Goal: Transaction & Acquisition: Purchase product/service

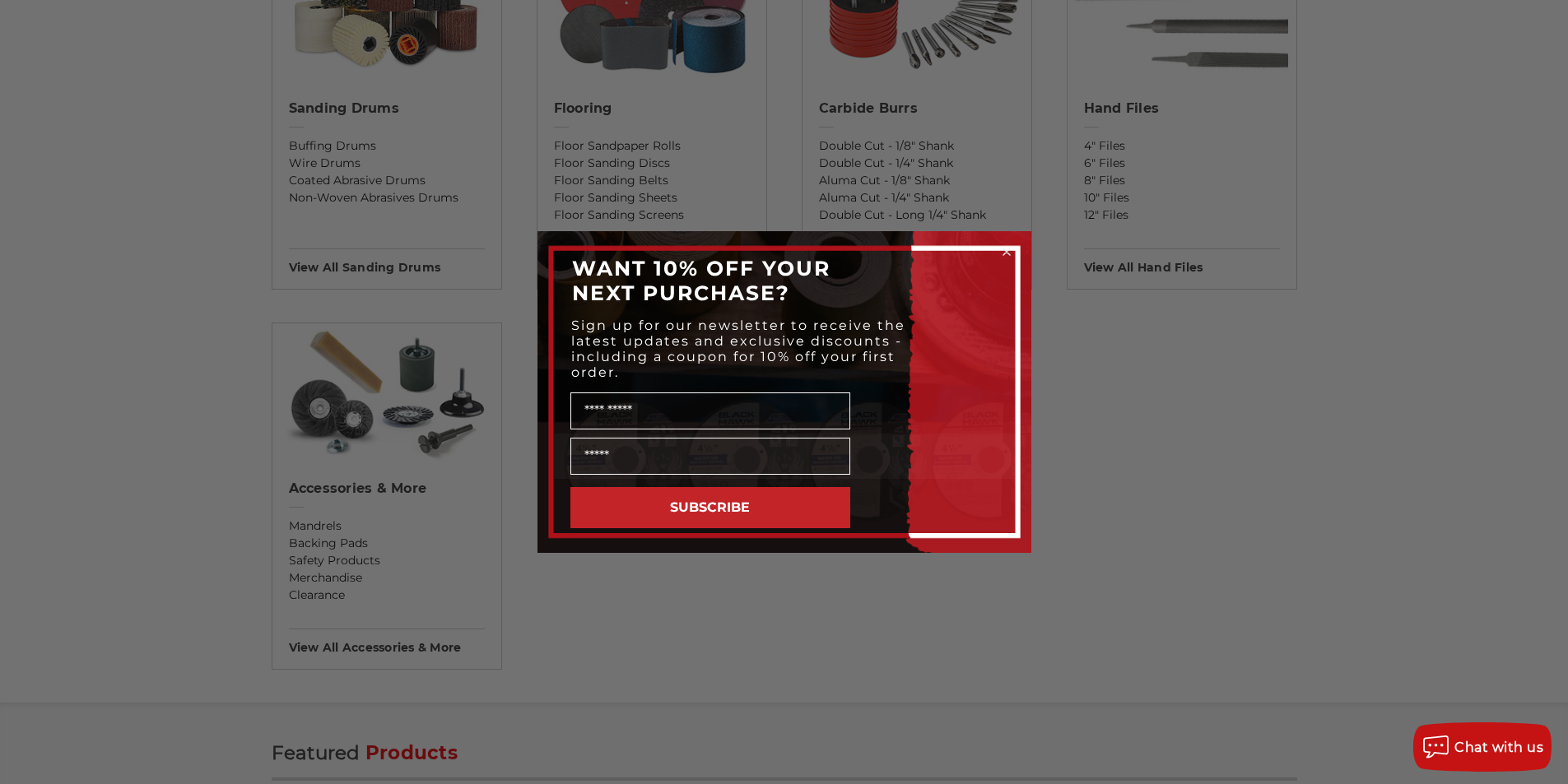
scroll to position [1481, 0]
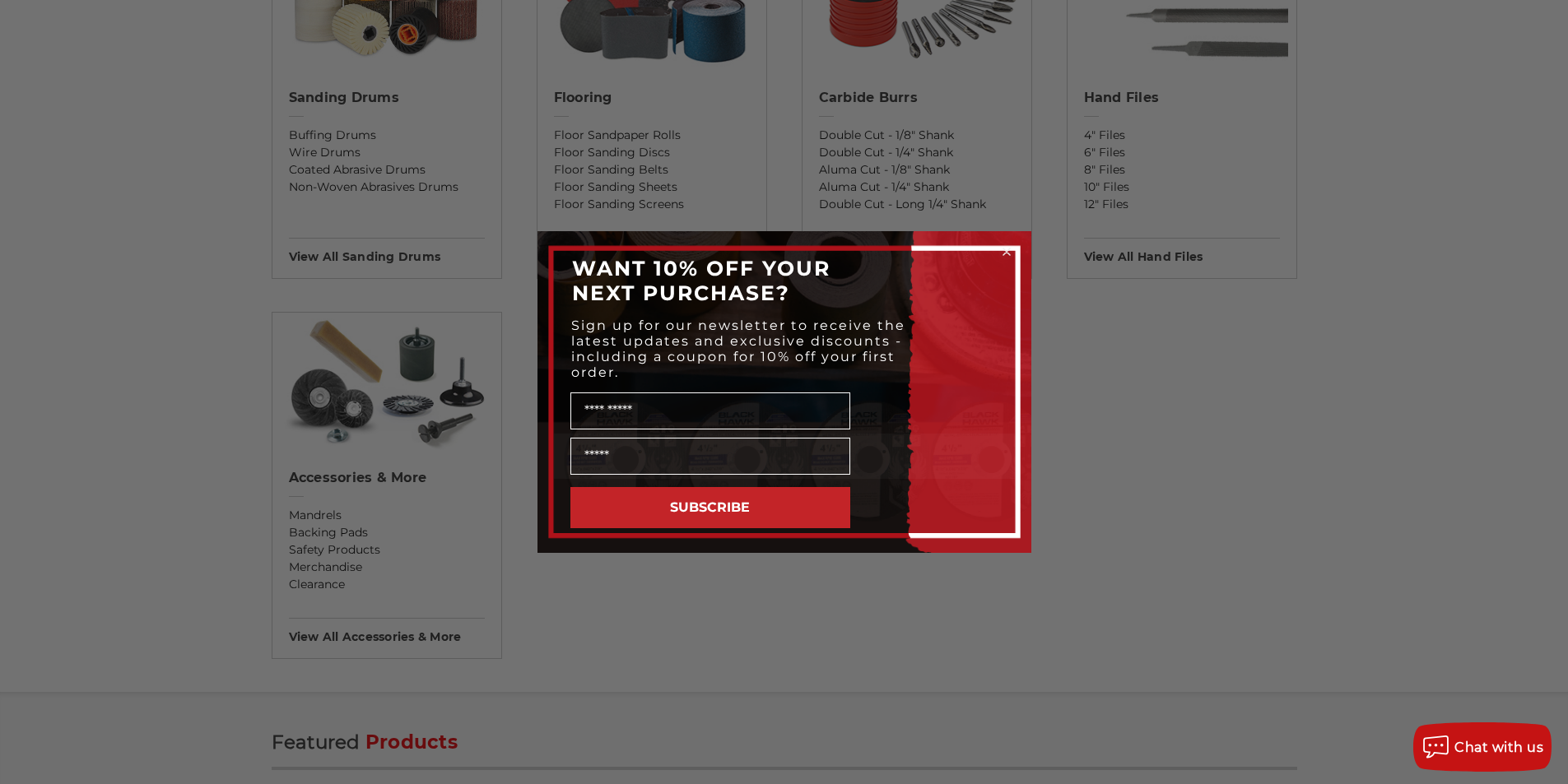
click at [1007, 255] on circle "Close dialog" at bounding box center [1005, 252] width 16 height 16
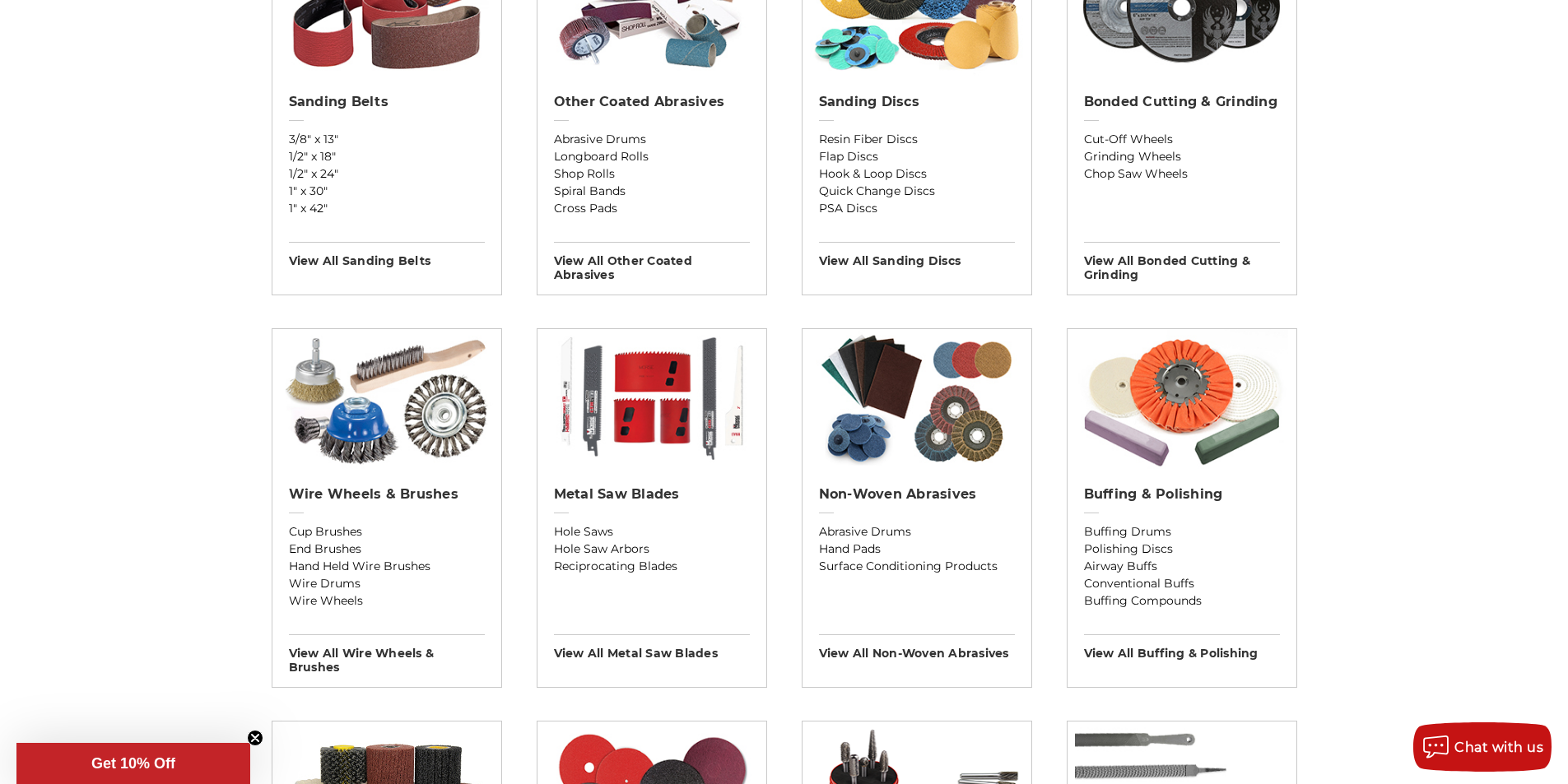
scroll to position [576, 0]
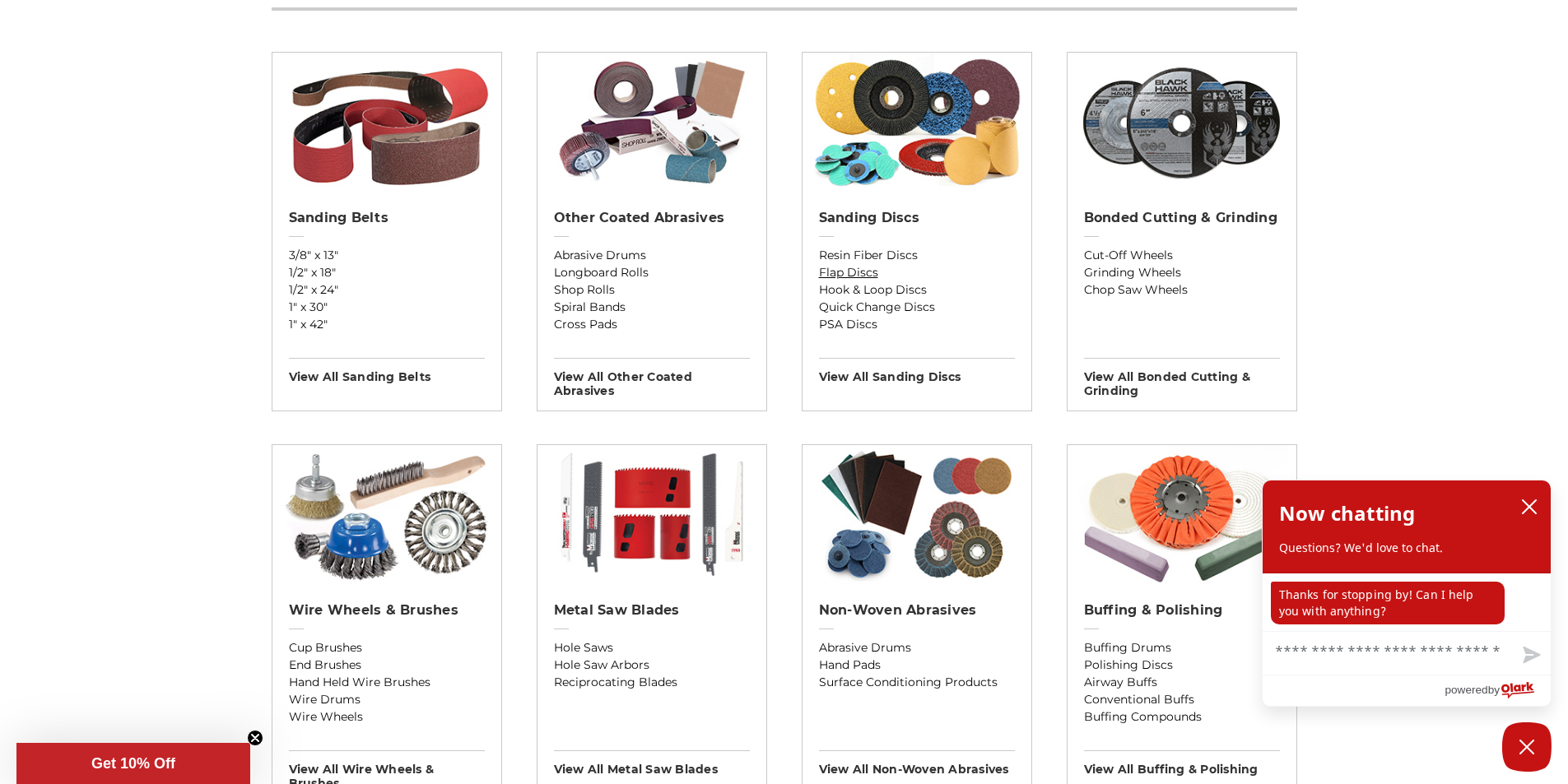
click at [870, 276] on link "Flap Discs" at bounding box center [917, 272] width 196 height 17
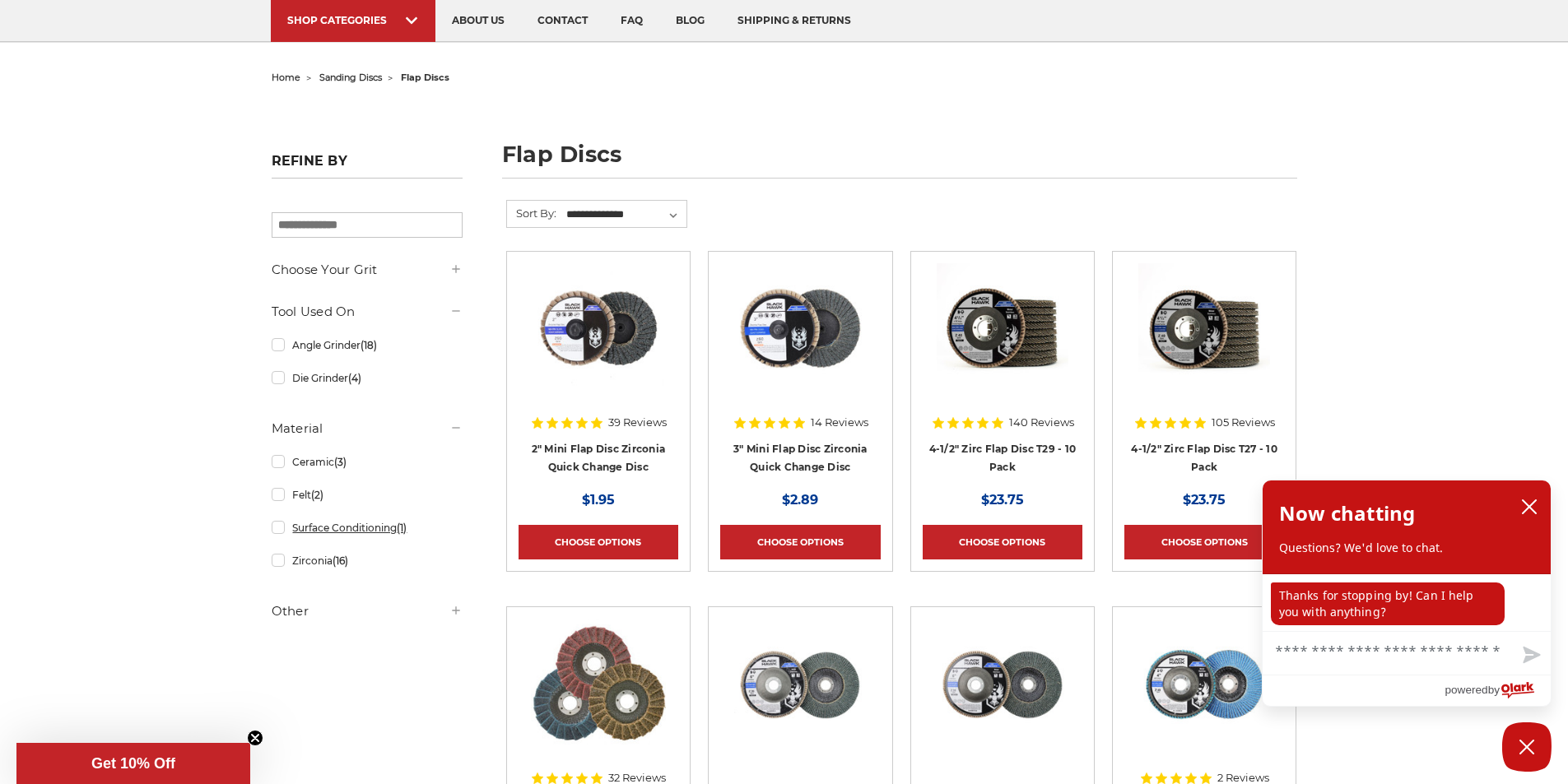
scroll to position [164, 0]
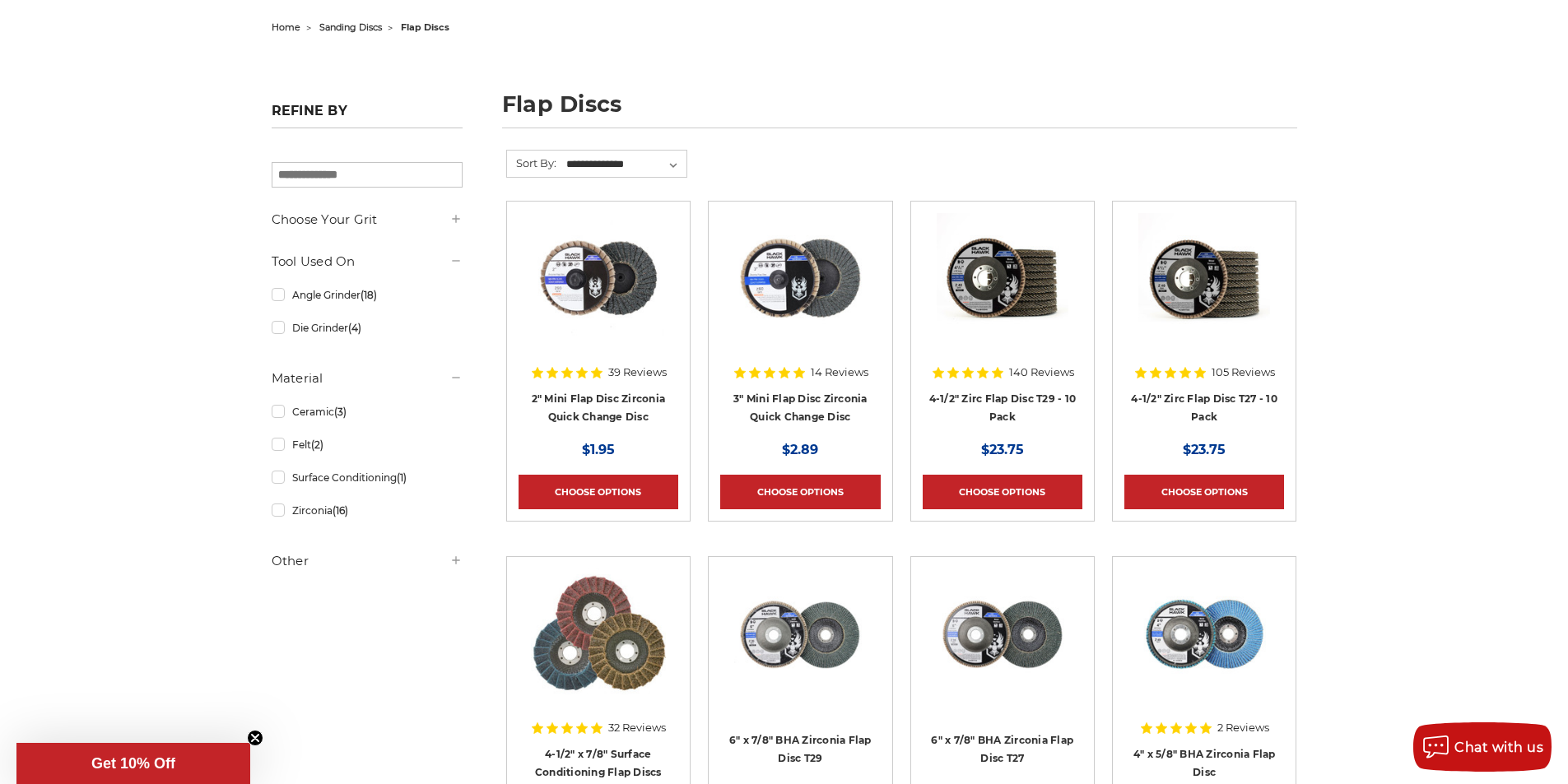
click at [381, 222] on h5 "Choose Your Grit" at bounding box center [367, 220] width 191 height 20
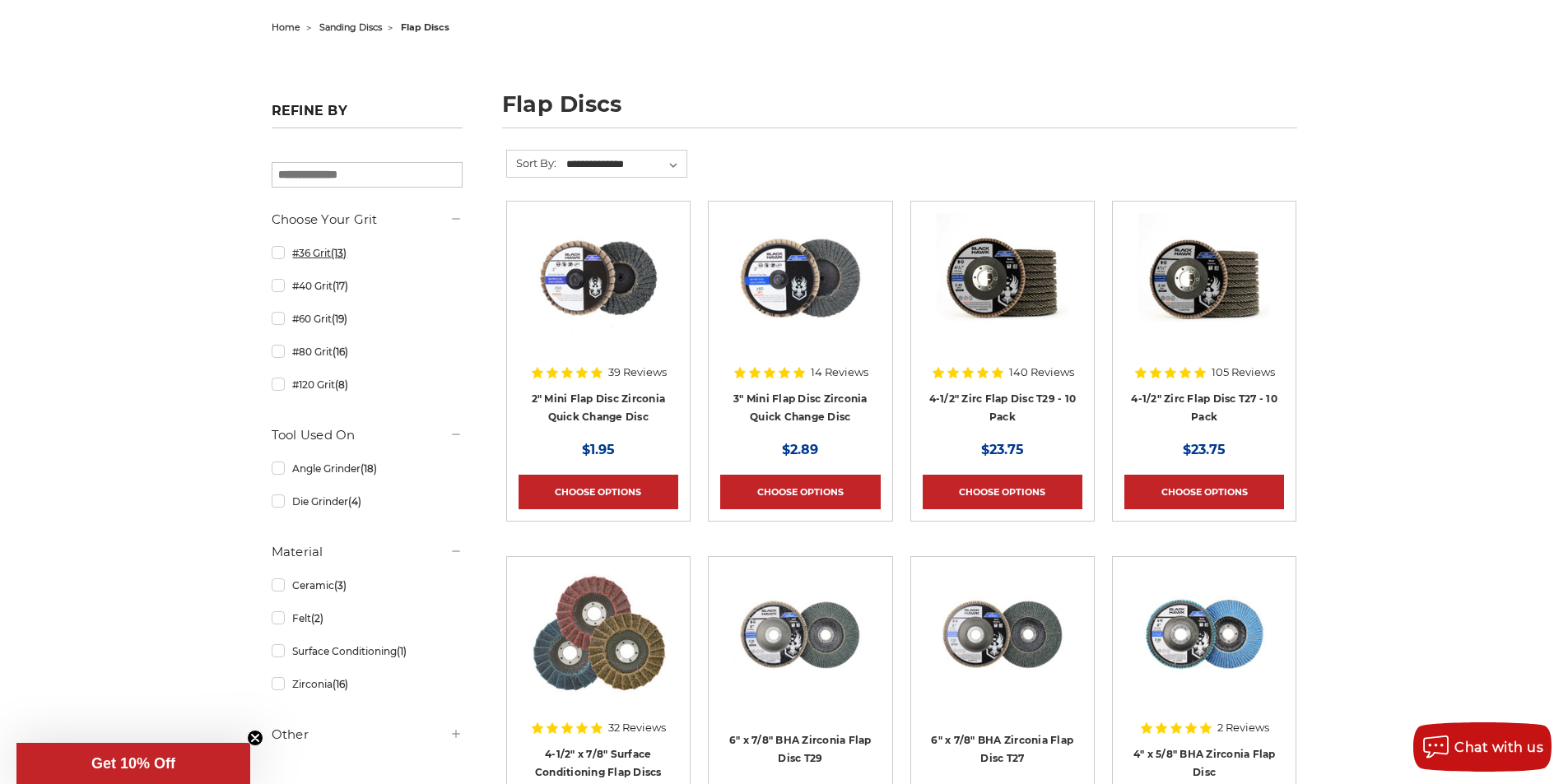
click at [332, 256] on link "#36 Grit (13)" at bounding box center [367, 252] width 191 height 29
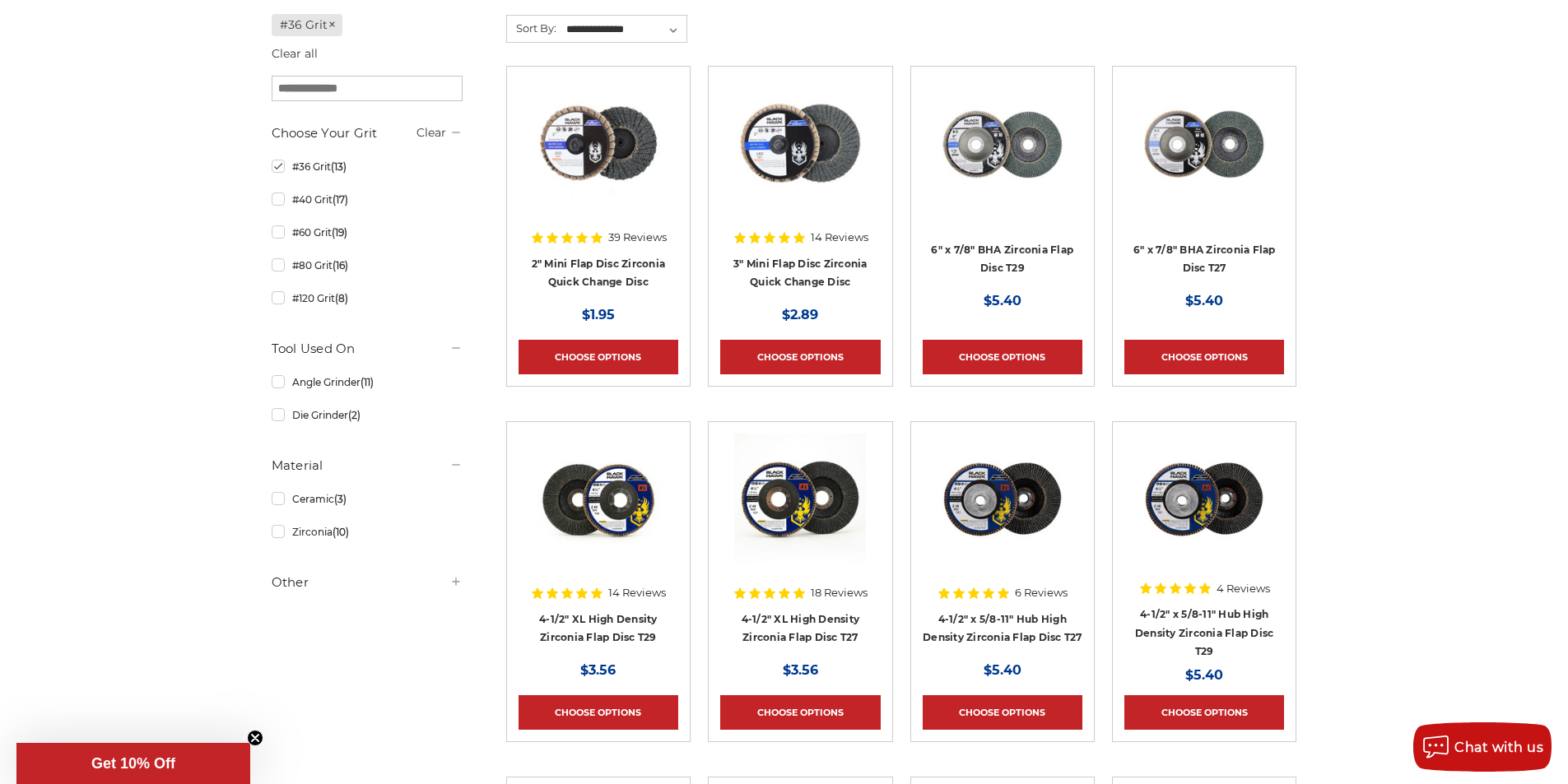
scroll to position [329, 0]
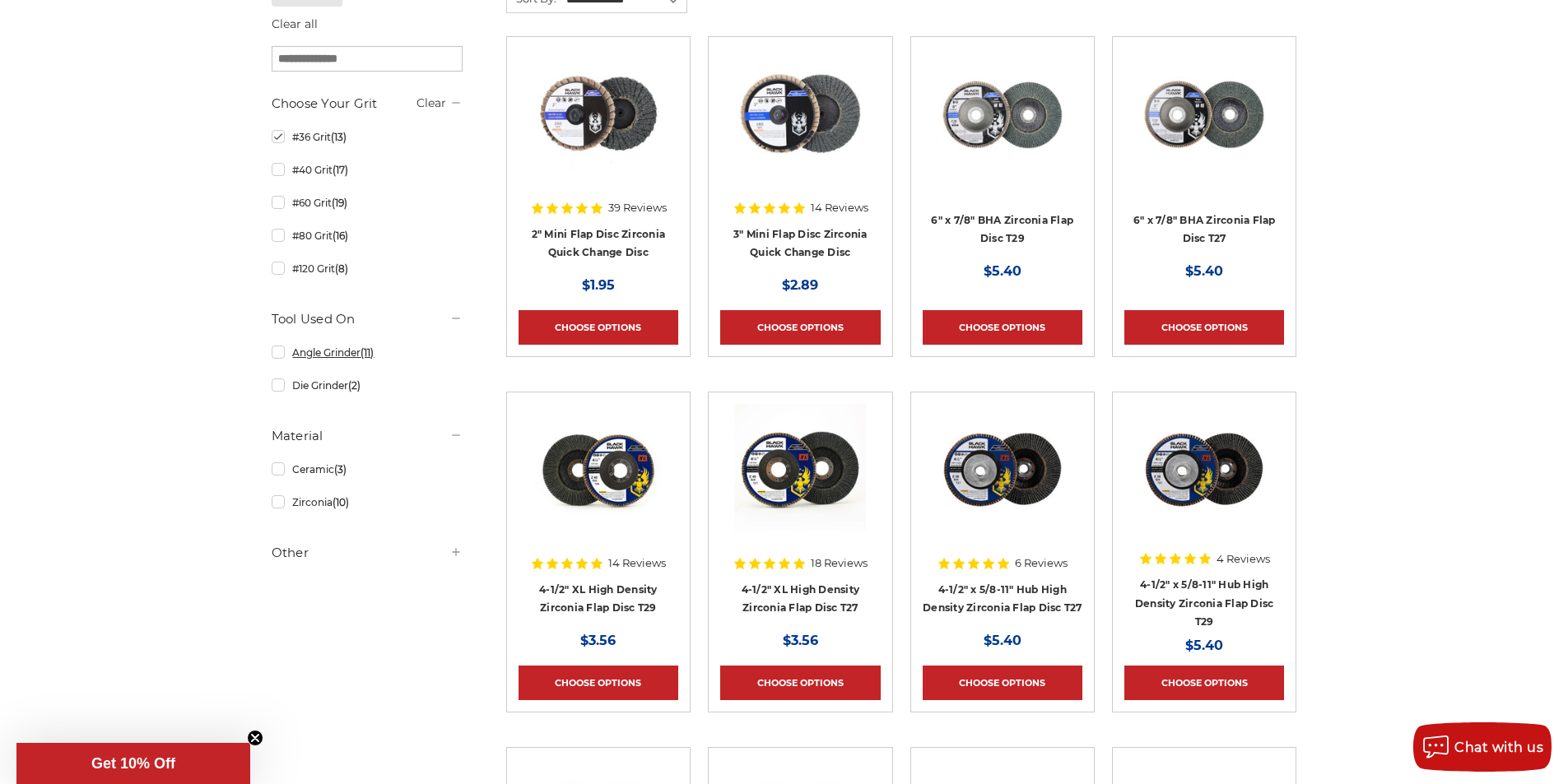
click at [283, 355] on link "Angle Grinder (11)" at bounding box center [367, 352] width 191 height 29
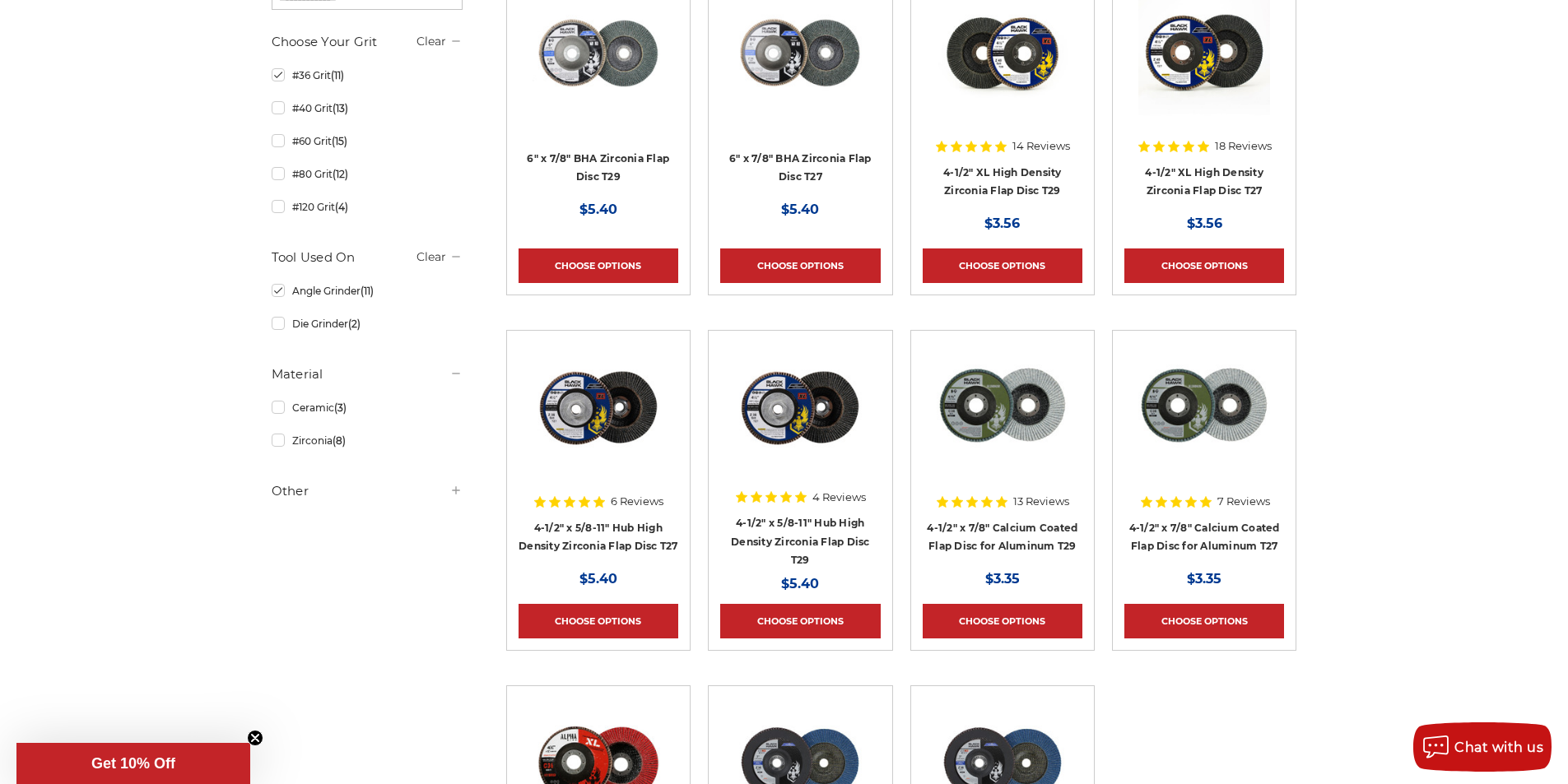
scroll to position [411, 0]
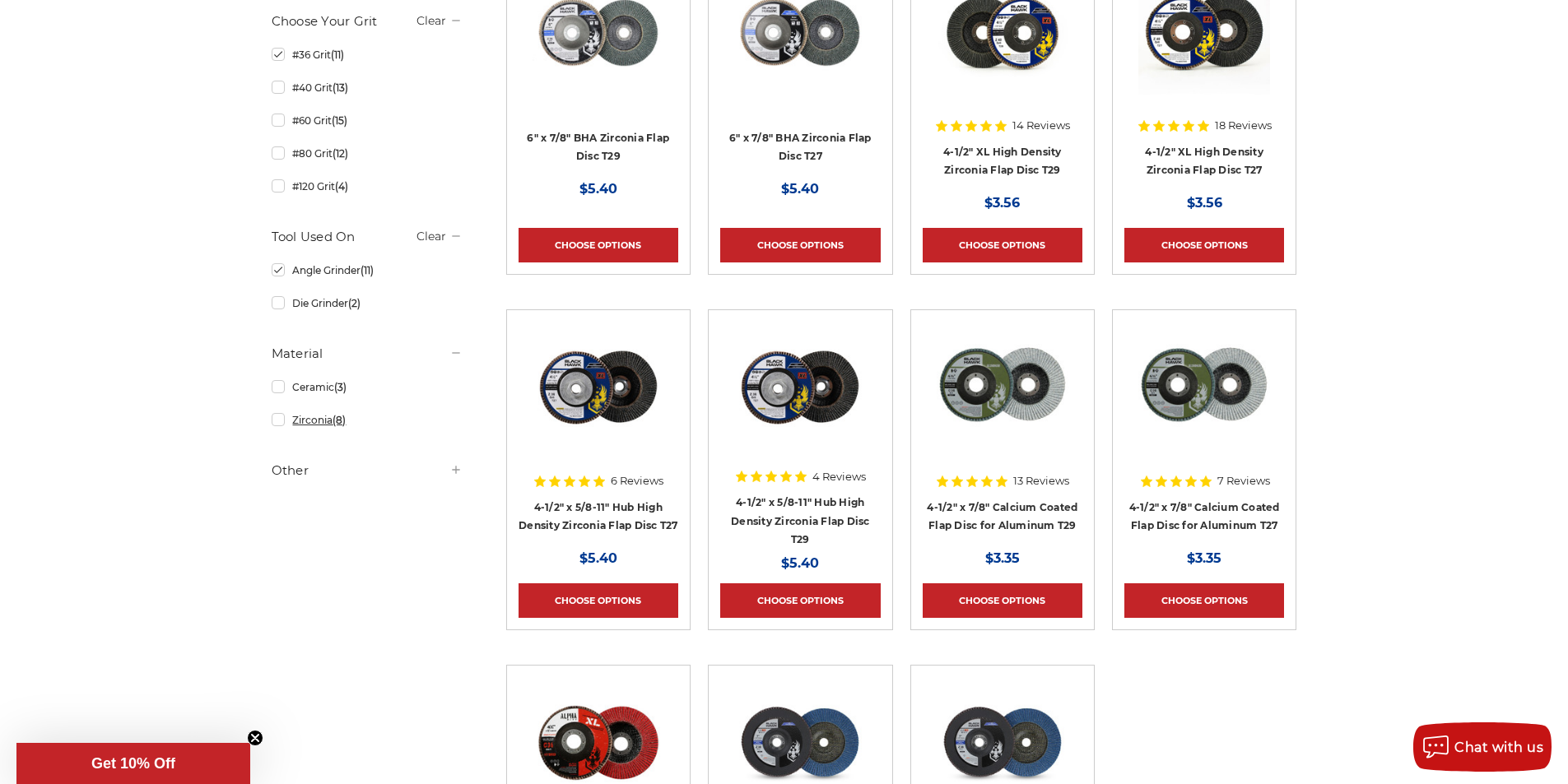
click at [281, 423] on link "Zirconia (8)" at bounding box center [367, 419] width 191 height 29
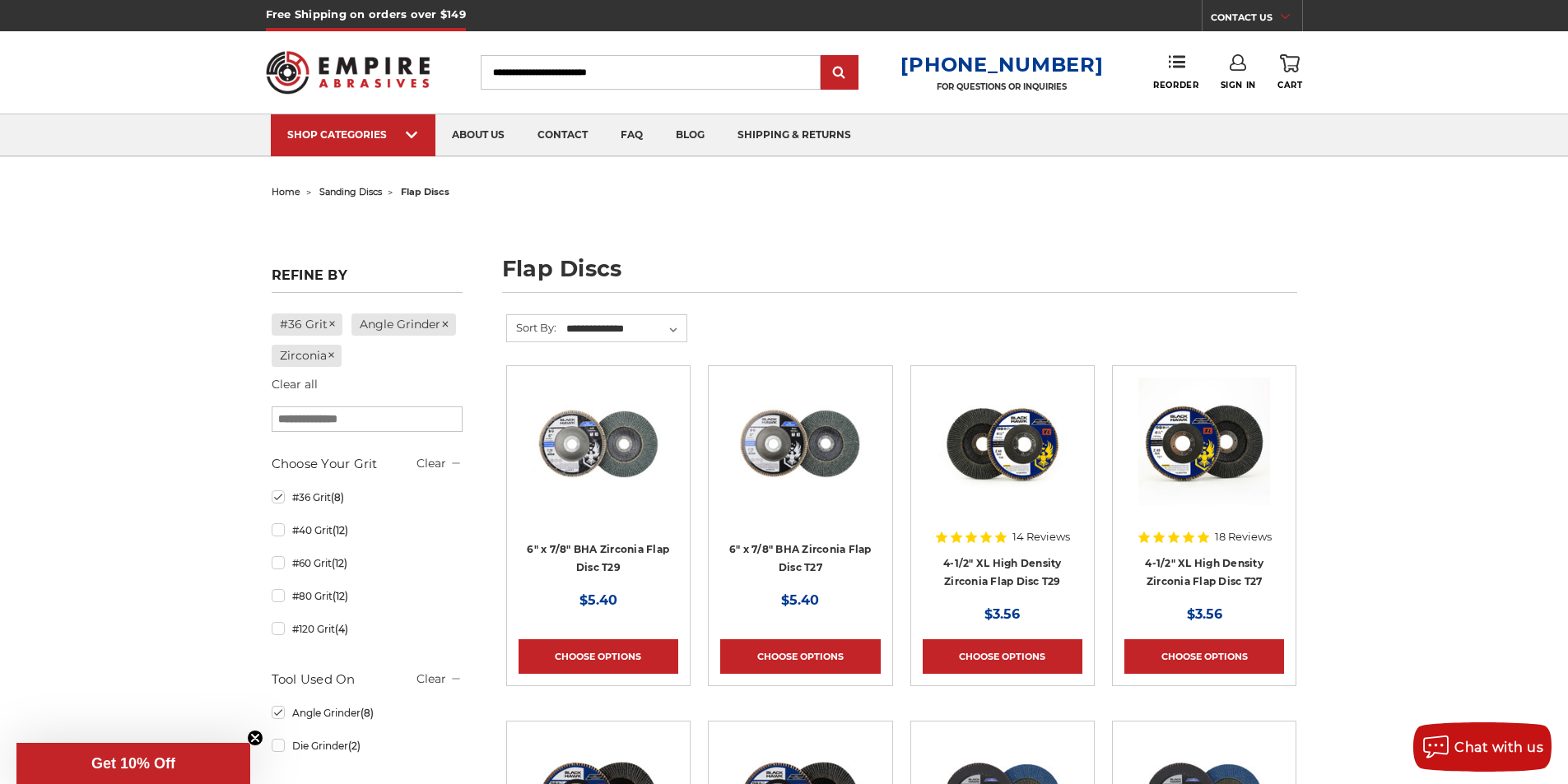
drag, startPoint x: 421, startPoint y: 434, endPoint x: 912, endPoint y: 221, distance: 535.2
click at [912, 221] on div "home sanding discs flap discs flap discs Refine by #36 Grit Angle Grinder Zirco…" at bounding box center [784, 636] width 1164 height 913
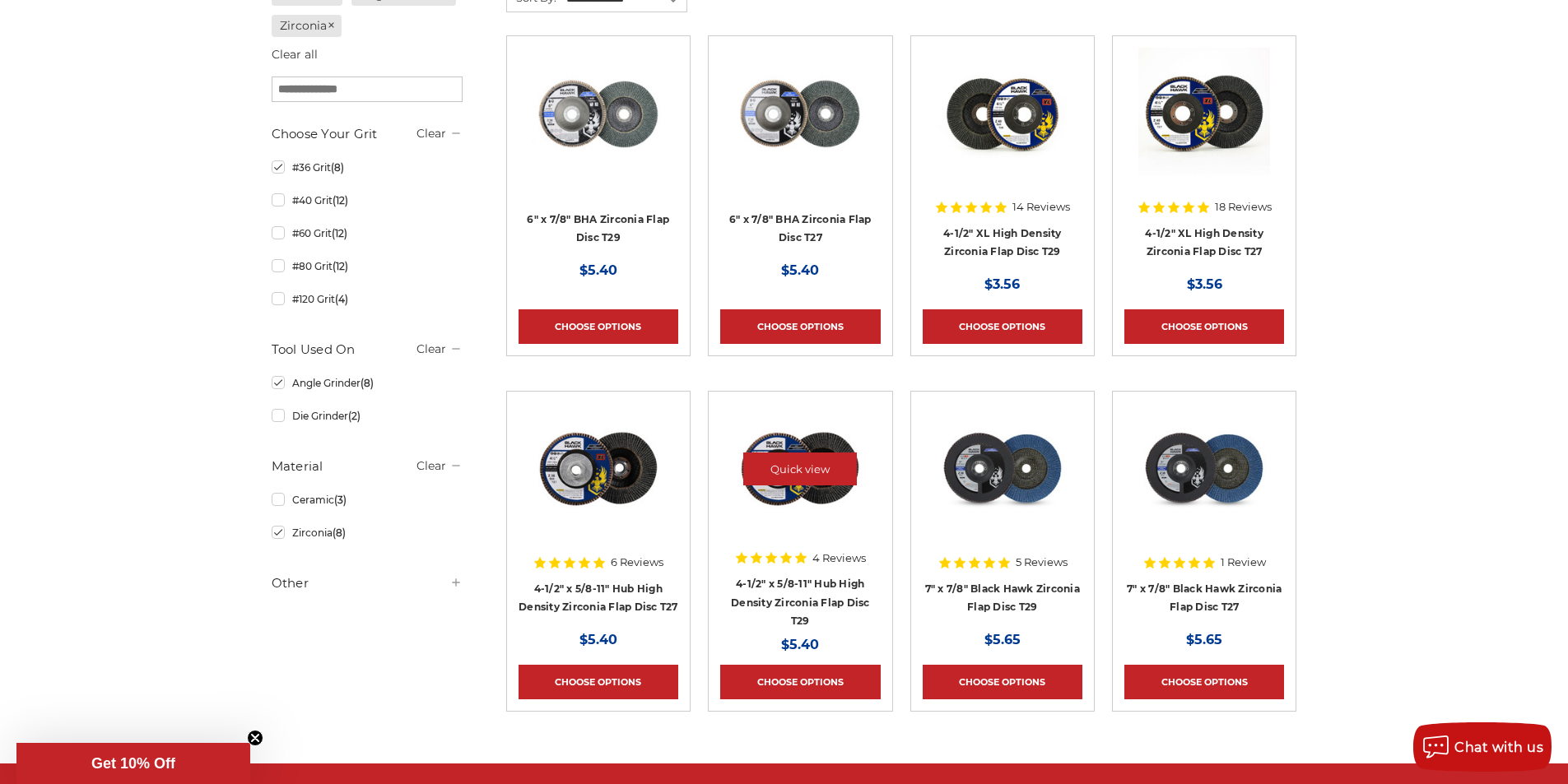
scroll to position [329, 0]
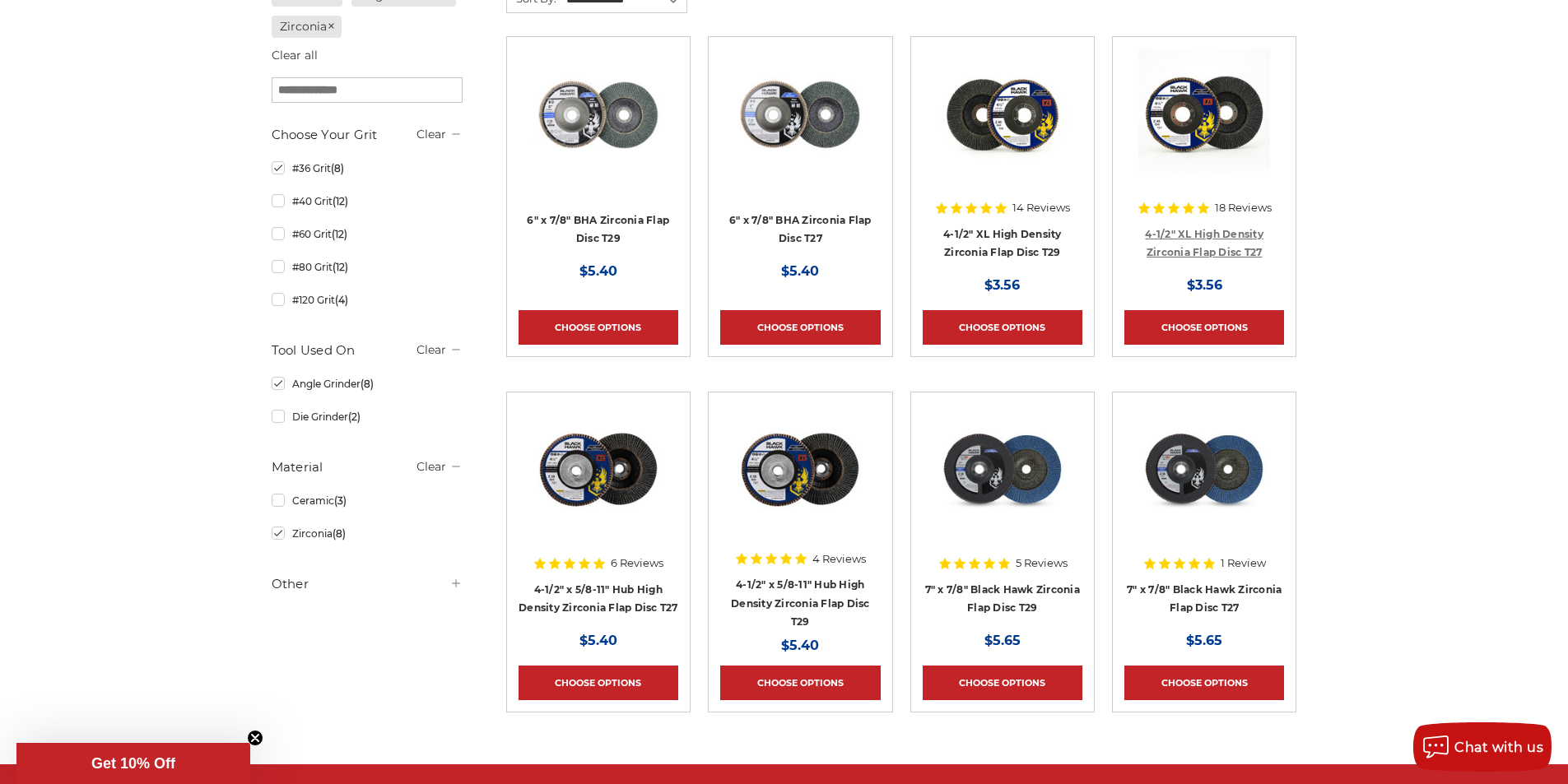
click at [1203, 244] on link "4-1/2" XL High Density Zirconia Flap Disc T27" at bounding box center [1204, 243] width 119 height 32
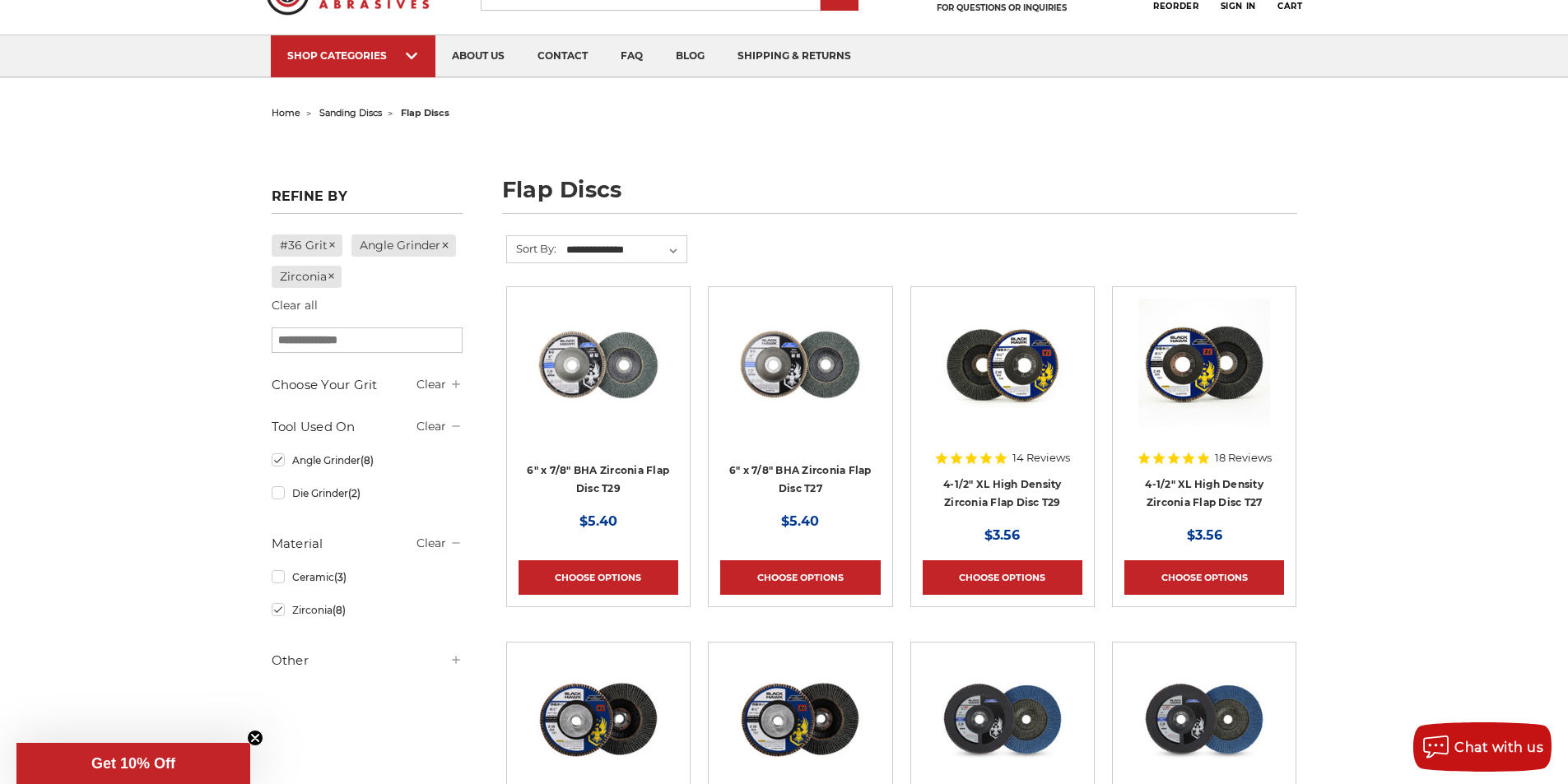
click at [365, 385] on h5 "Choose Your Grit" at bounding box center [367, 385] width 191 height 20
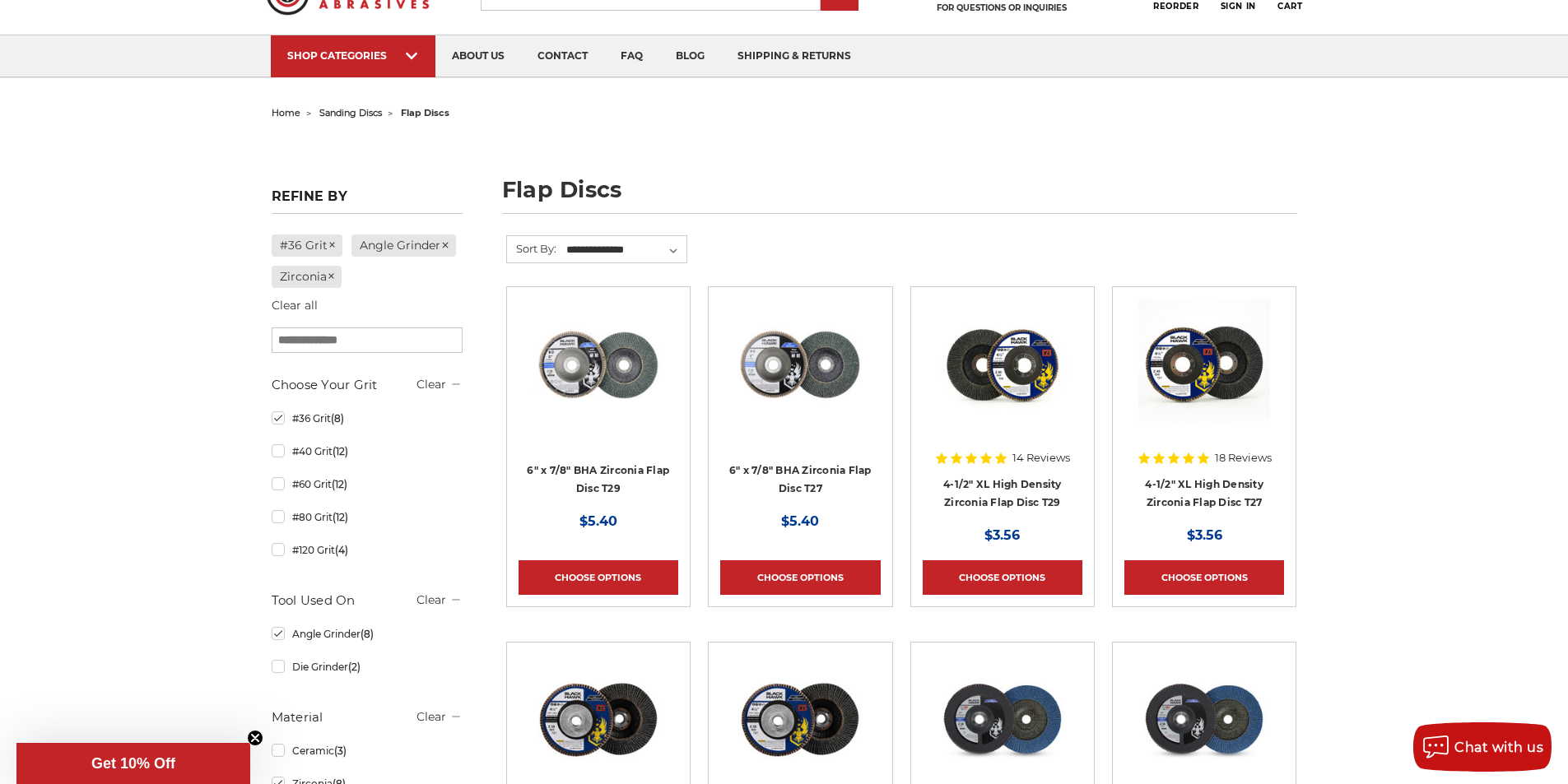
click at [466, 488] on aside "Refine by #36 Grit Angle Grinder Zirconia Clear all × Browse by Choose Your Gri…" at bounding box center [366, 525] width 209 height 690
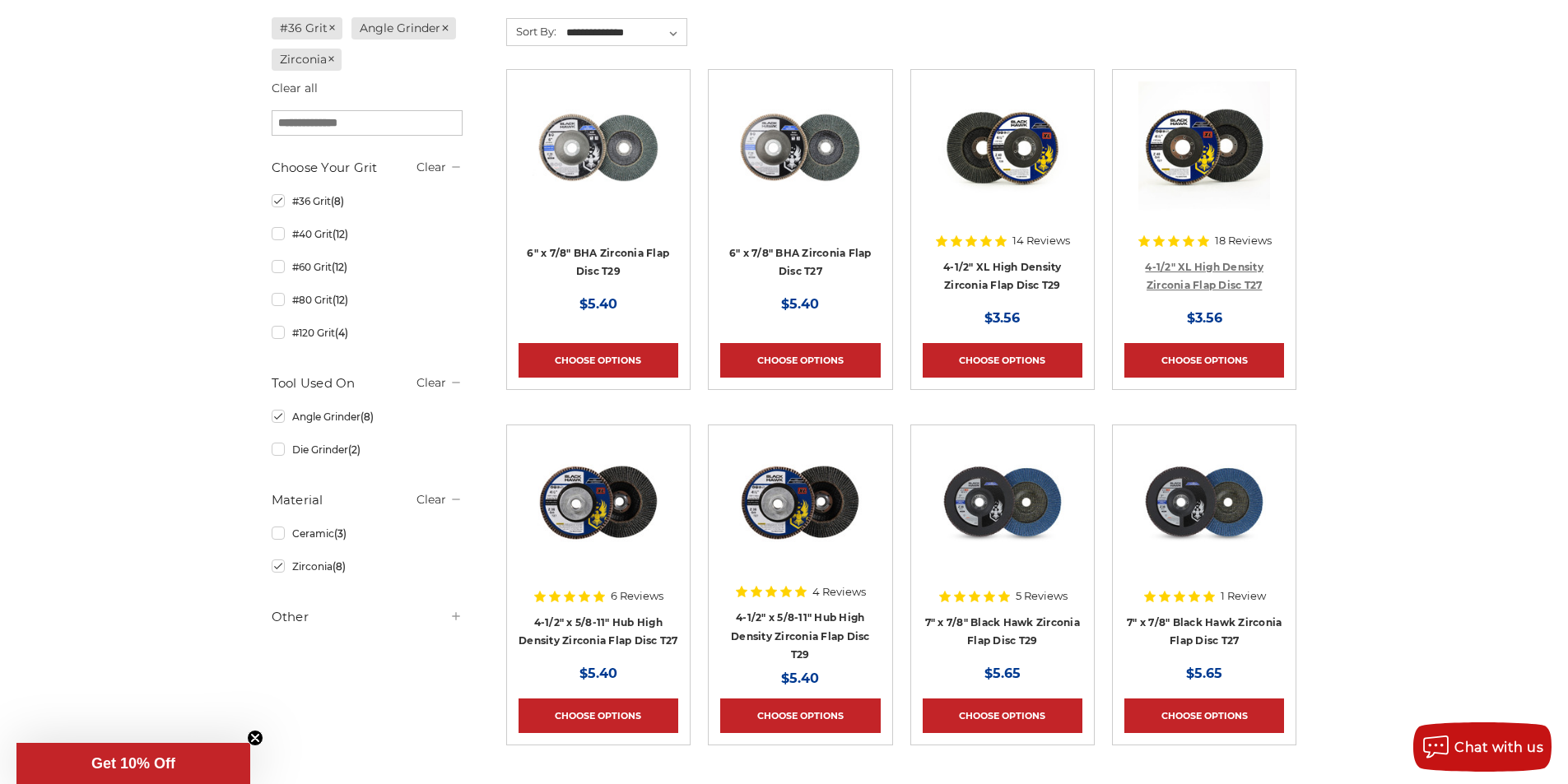
scroll to position [326, 0]
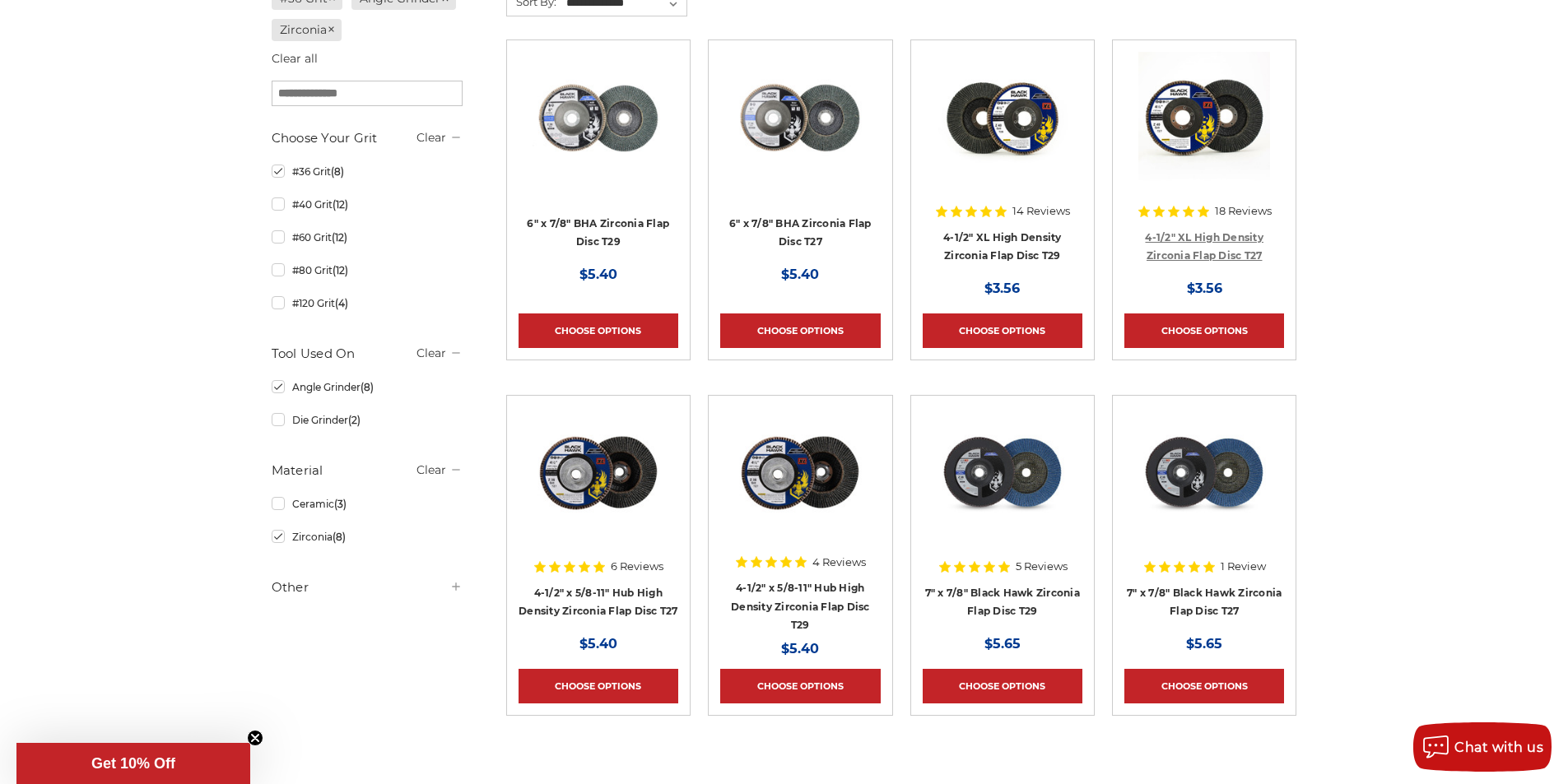
click at [1202, 251] on link "4-1/2" XL High Density Zirconia Flap Disc T27" at bounding box center [1204, 247] width 119 height 32
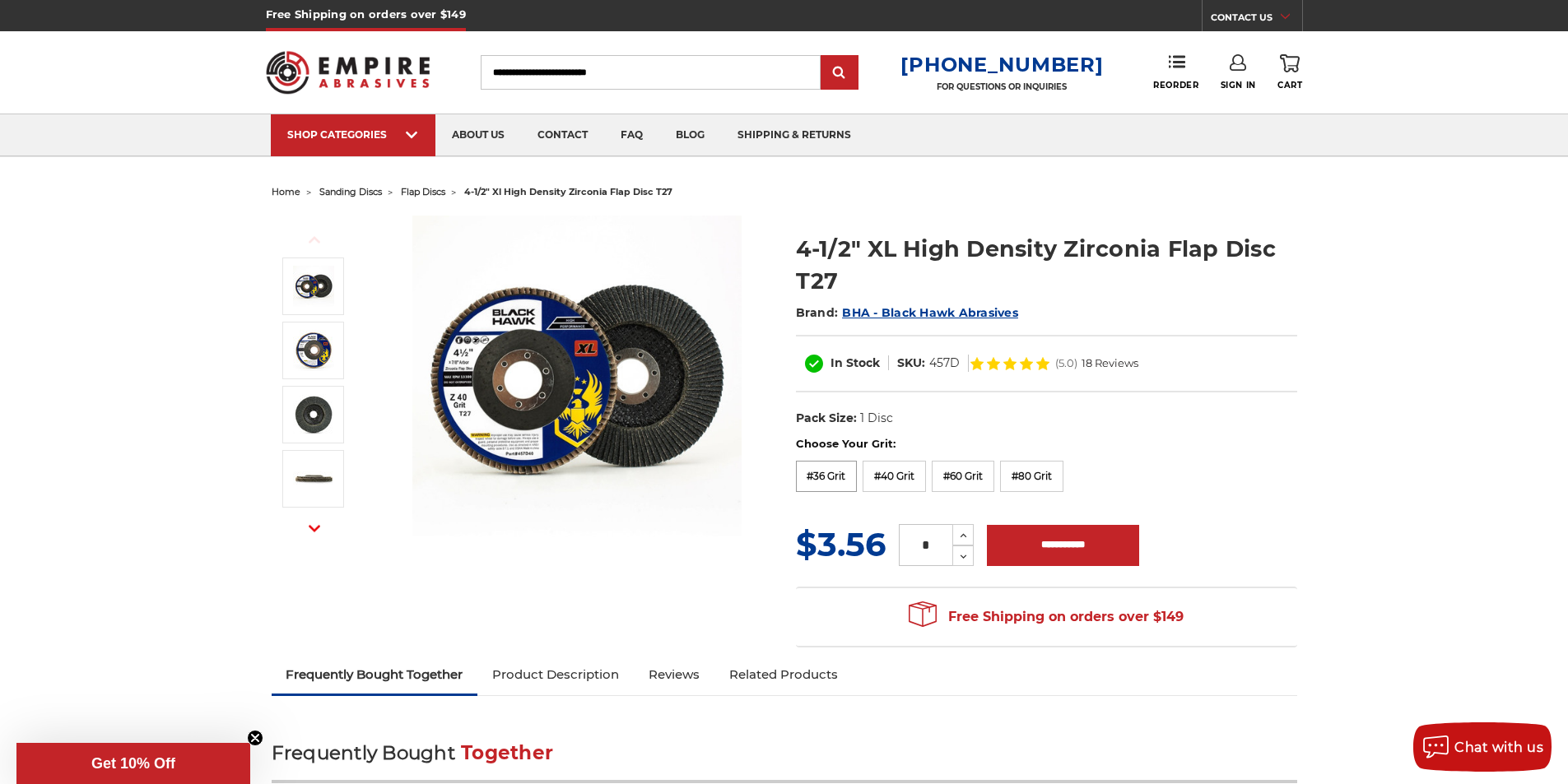
click at [835, 478] on label "#36 Grit" at bounding box center [827, 477] width 61 height 32
click at [962, 536] on use at bounding box center [964, 536] width 7 height 4
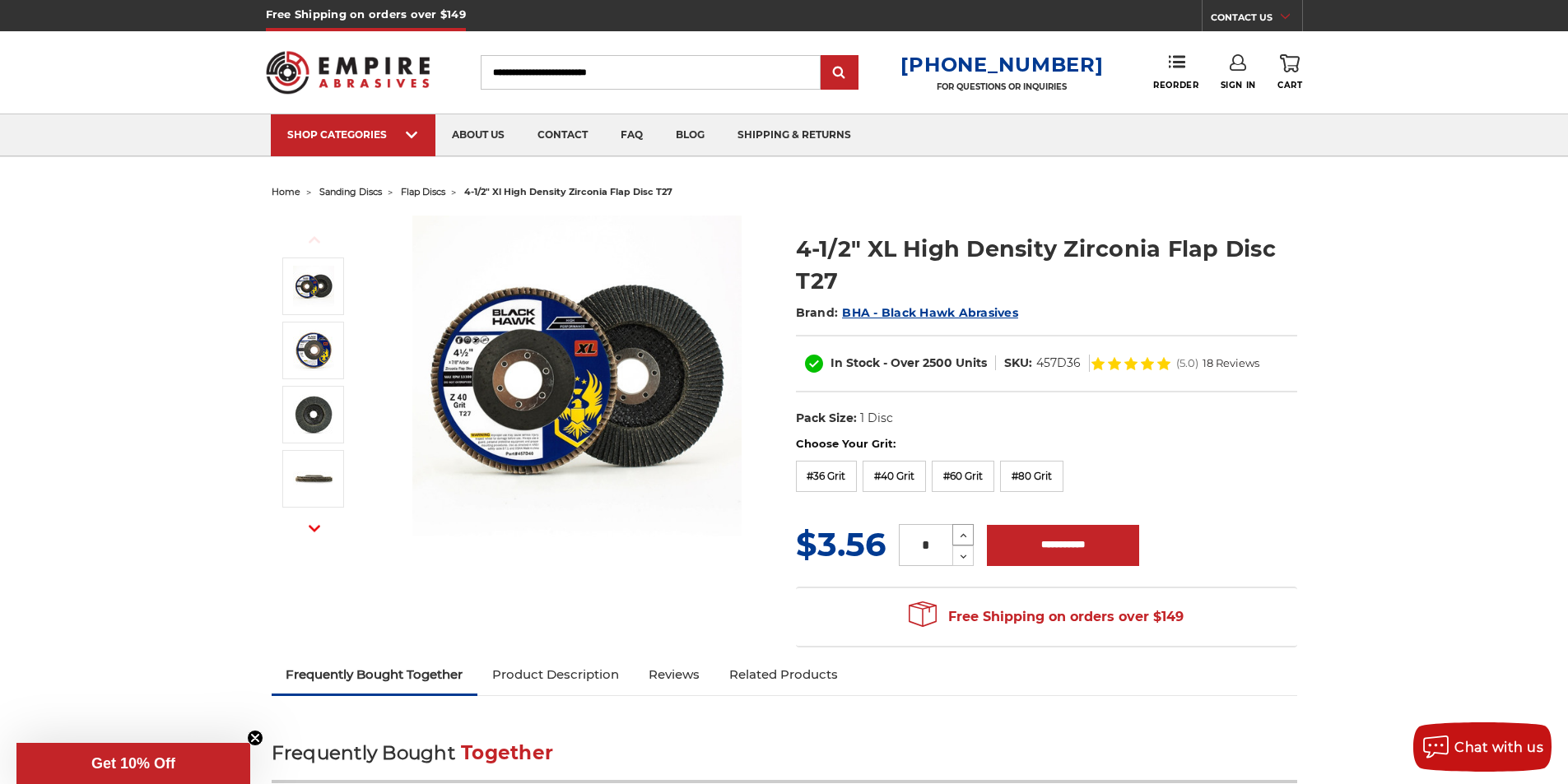
click at [962, 536] on use at bounding box center [964, 536] width 7 height 4
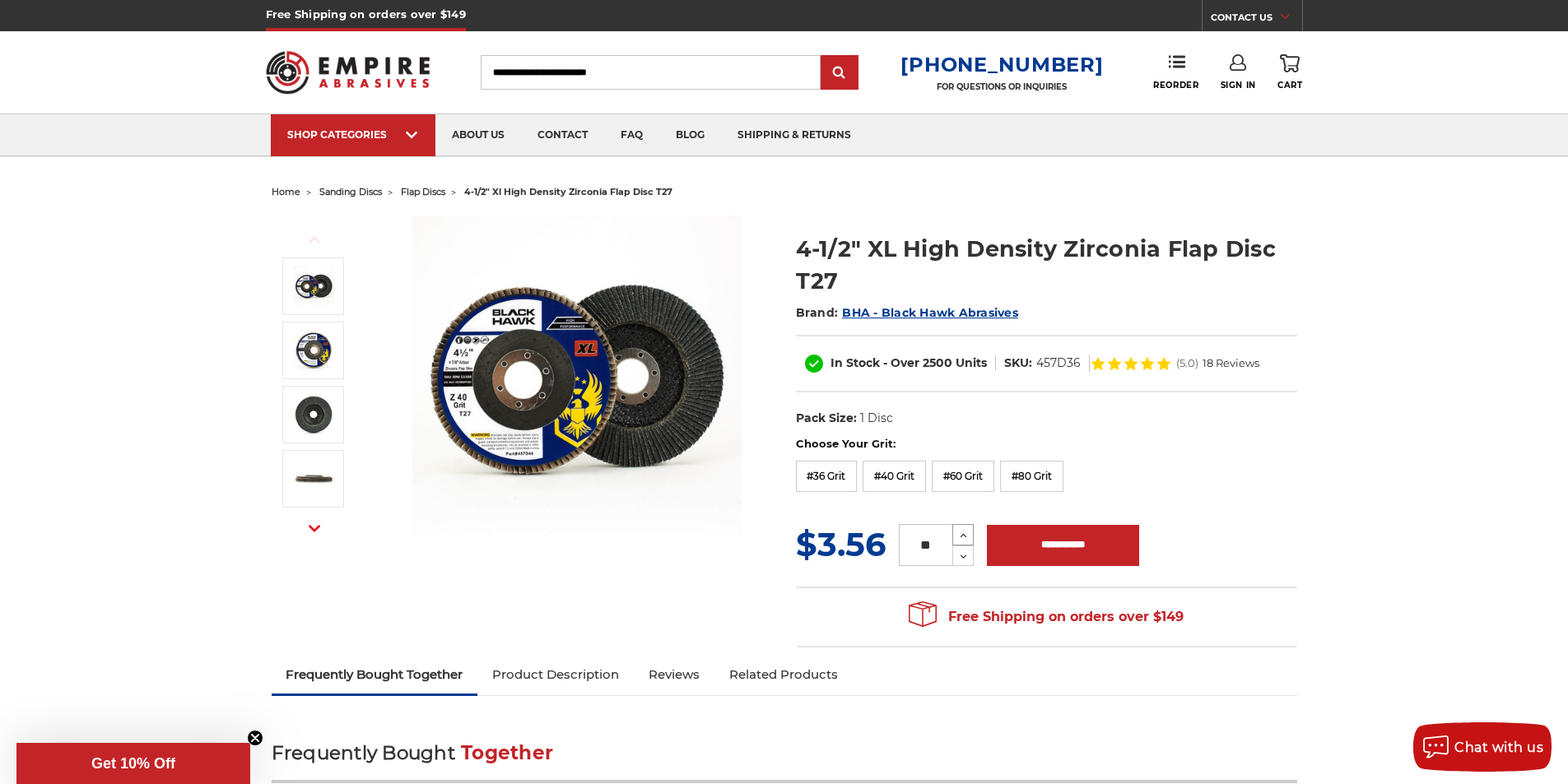
click at [962, 536] on use at bounding box center [964, 536] width 7 height 4
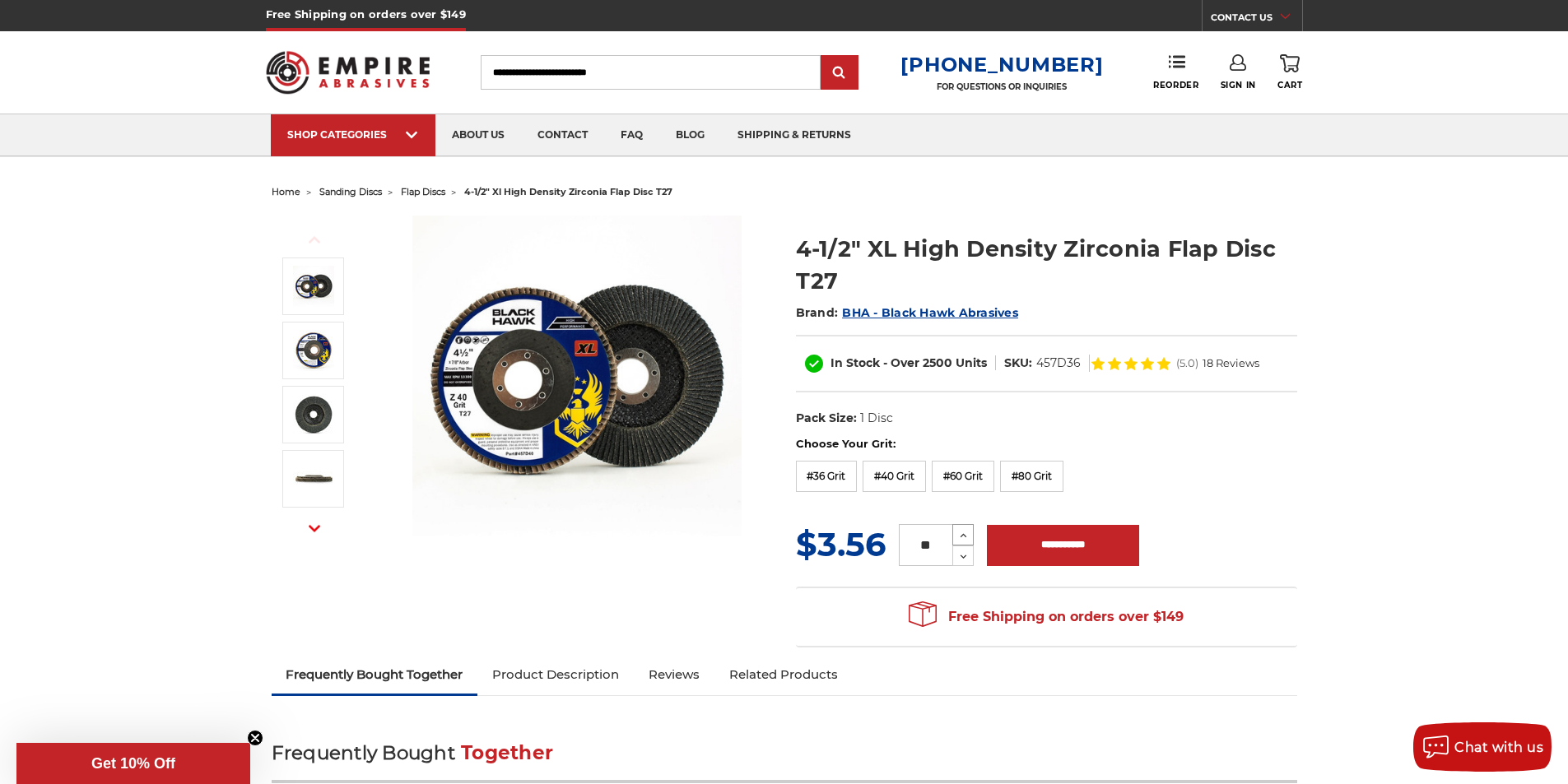
click at [962, 536] on use at bounding box center [964, 536] width 7 height 4
click at [965, 533] on icon at bounding box center [963, 536] width 12 height 15
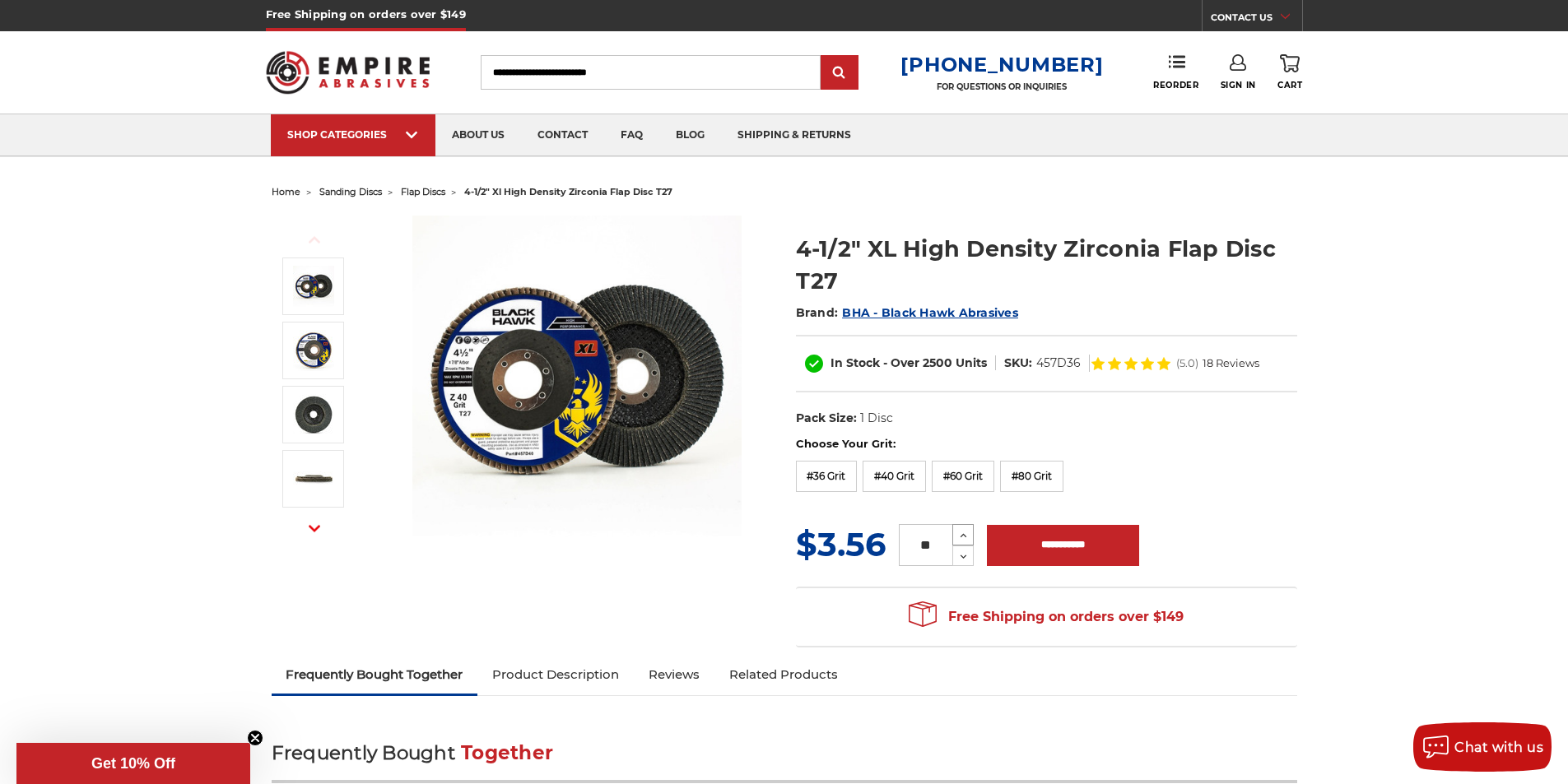
click at [965, 533] on icon at bounding box center [963, 536] width 12 height 15
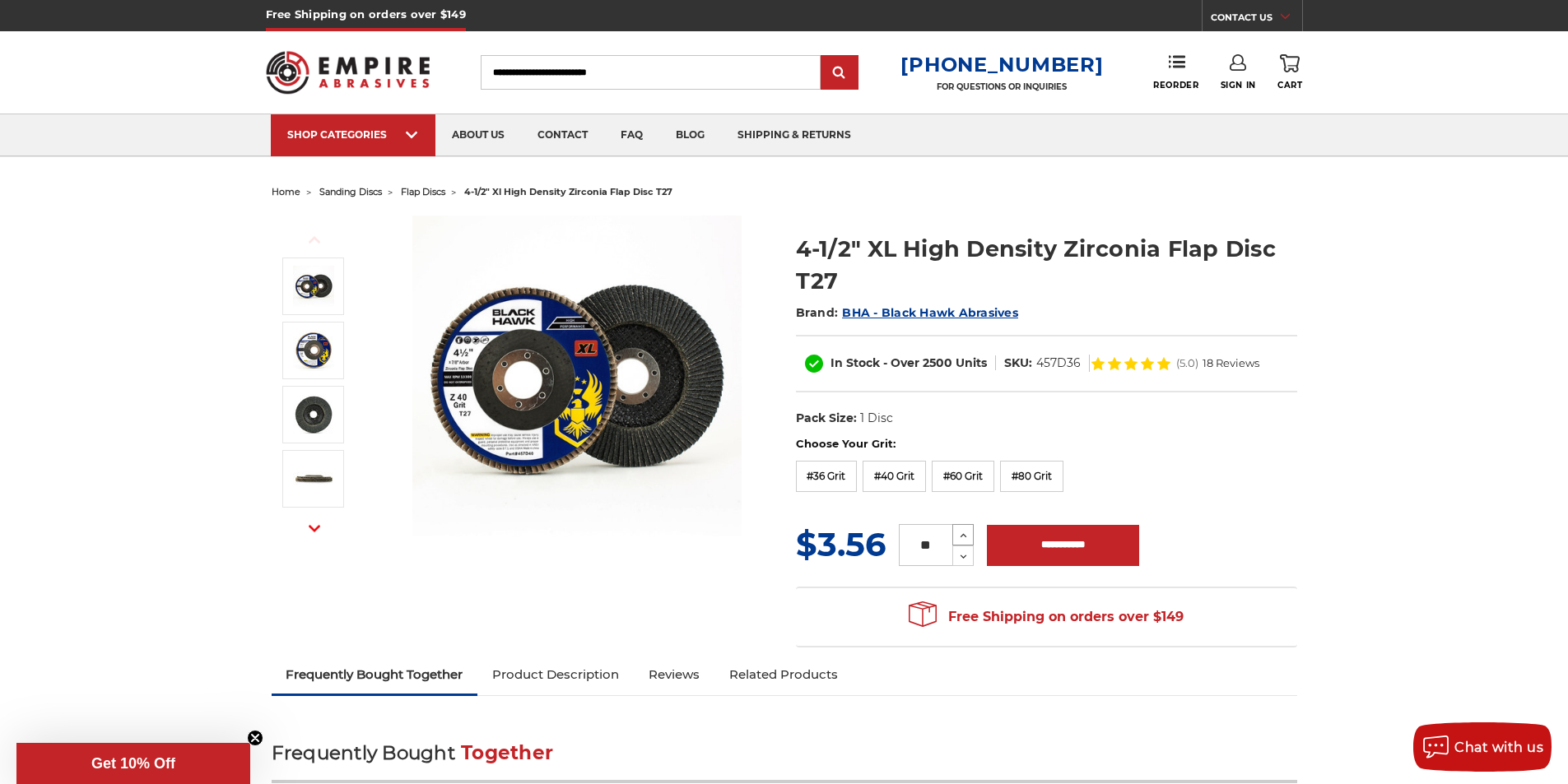
click at [965, 533] on icon at bounding box center [963, 536] width 12 height 15
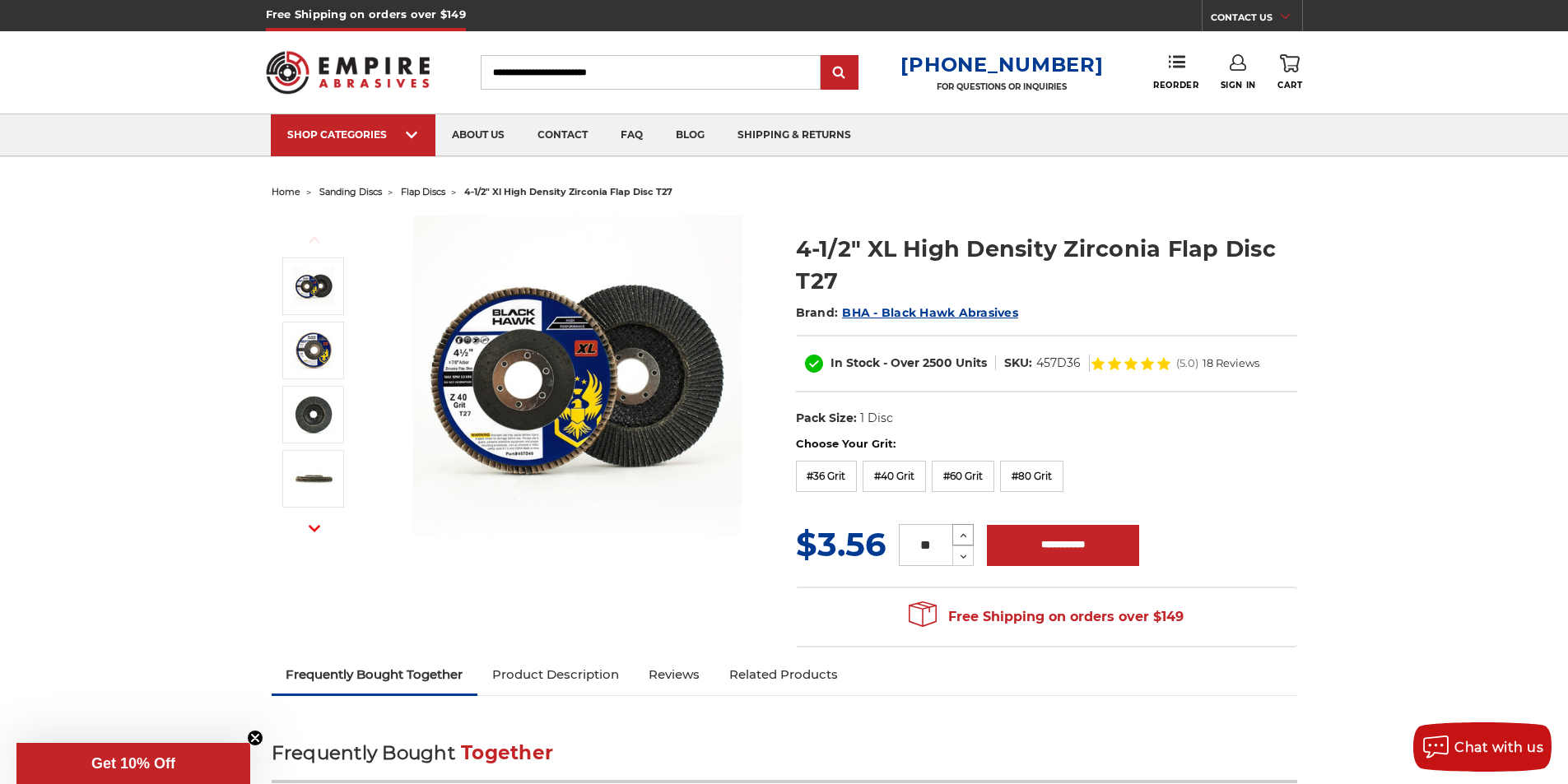
click at [965, 533] on icon at bounding box center [963, 536] width 12 height 15
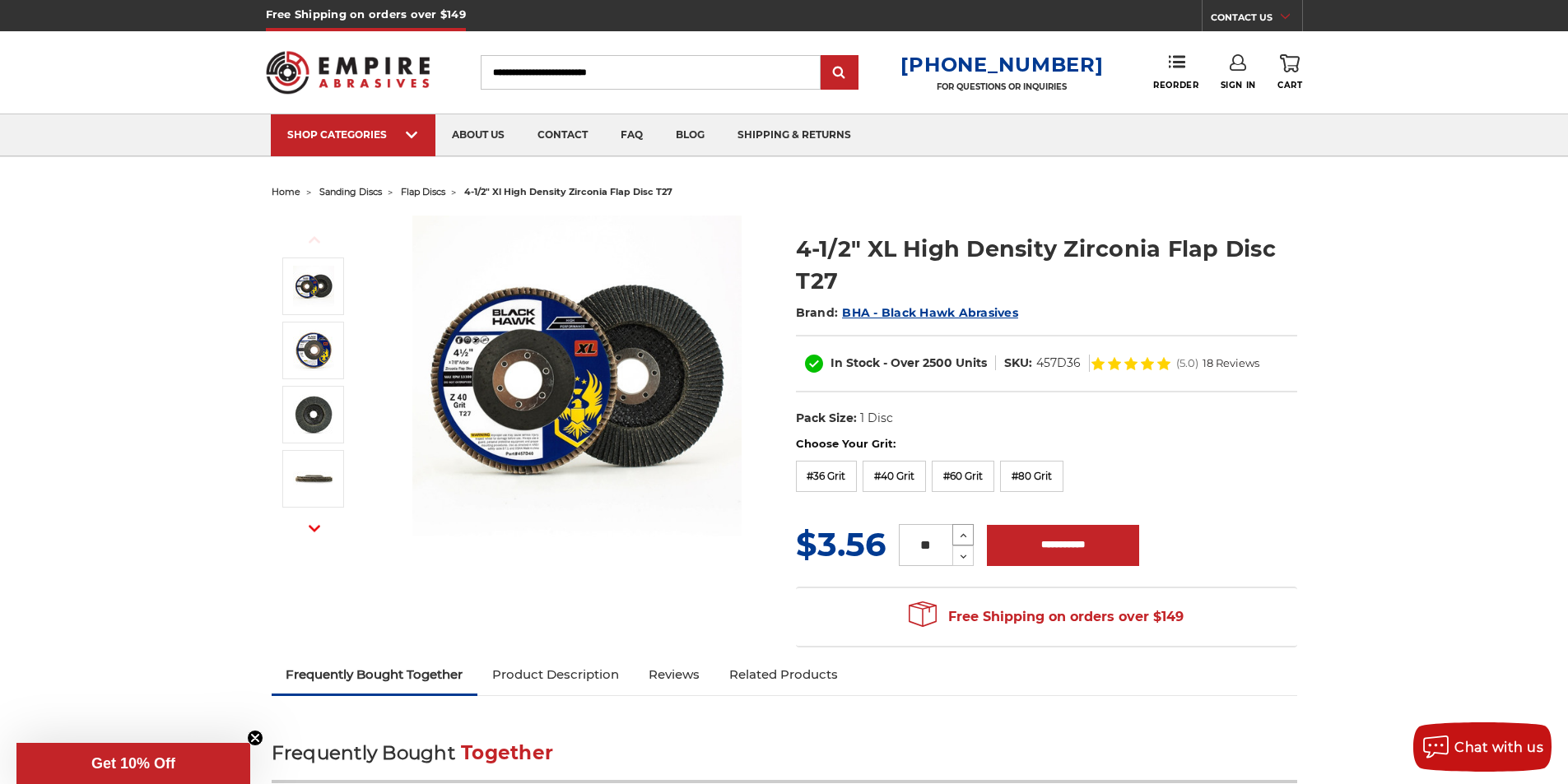
click at [965, 533] on icon at bounding box center [963, 536] width 12 height 15
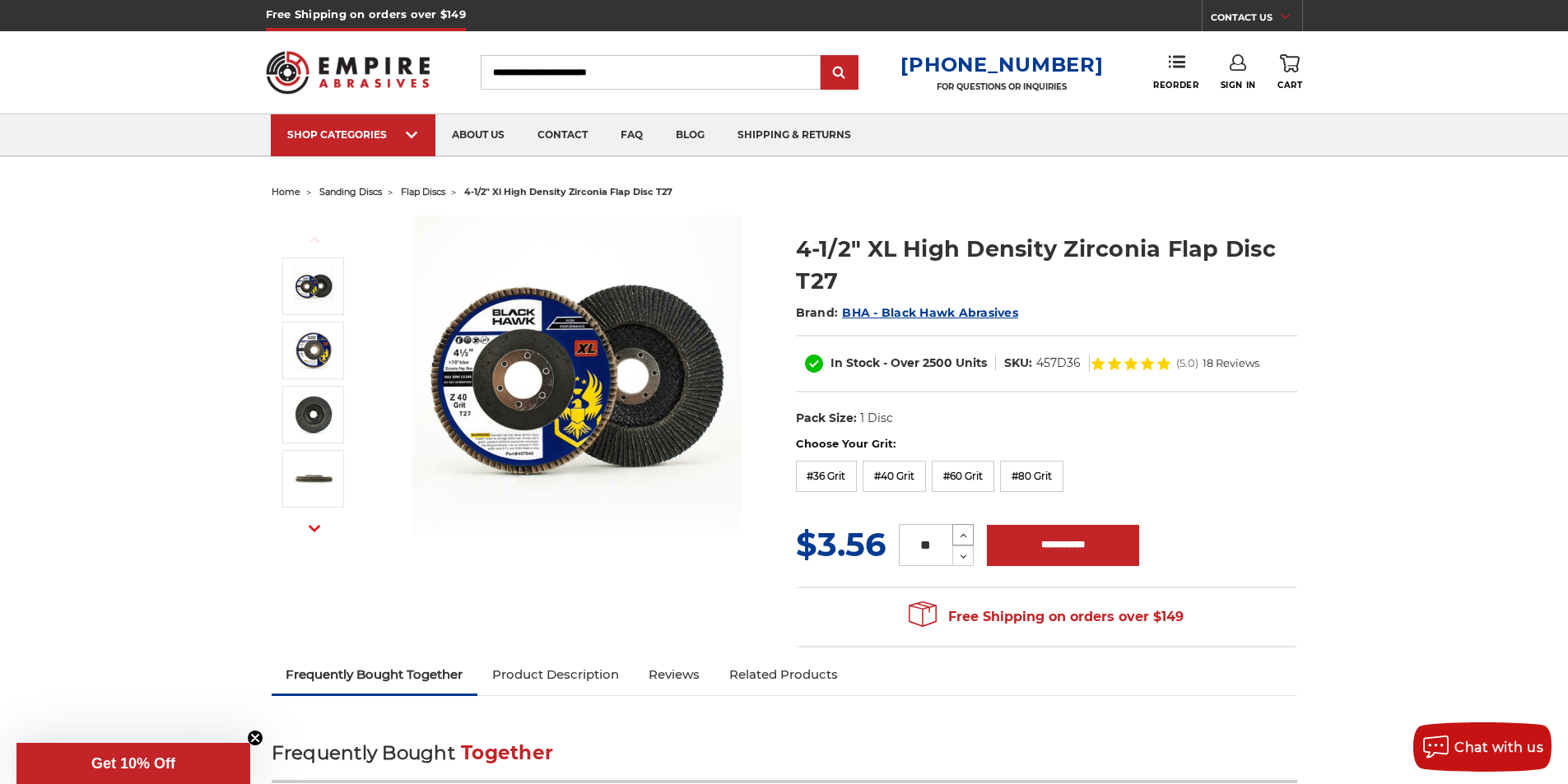
type input "**"
click at [1076, 553] on input "**********" at bounding box center [1063, 546] width 152 height 42
type input "**********"
click at [1289, 79] on link "40 Cart" at bounding box center [1290, 72] width 25 height 37
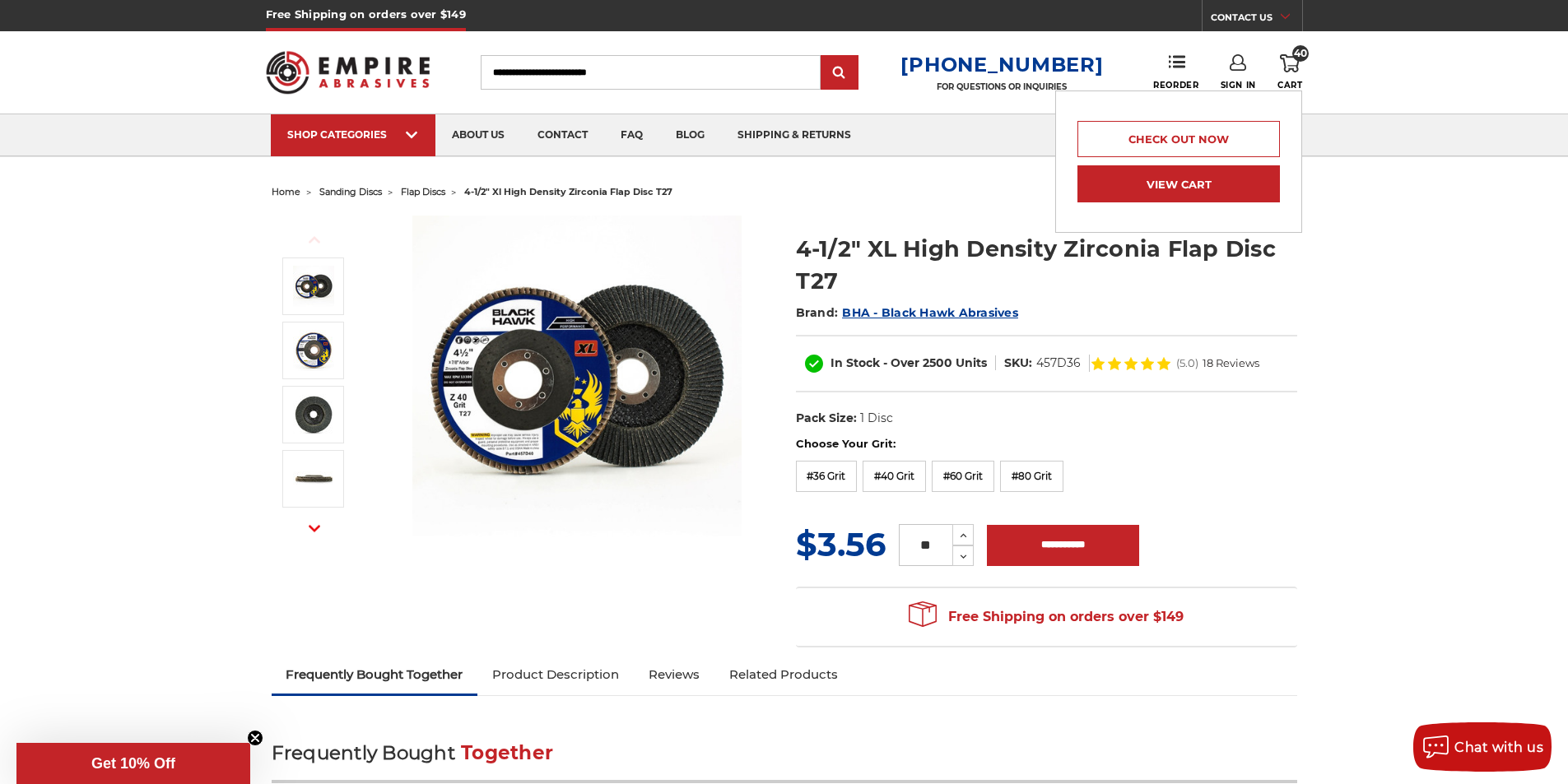
click at [1212, 182] on link "View Cart" at bounding box center [1179, 184] width 203 height 37
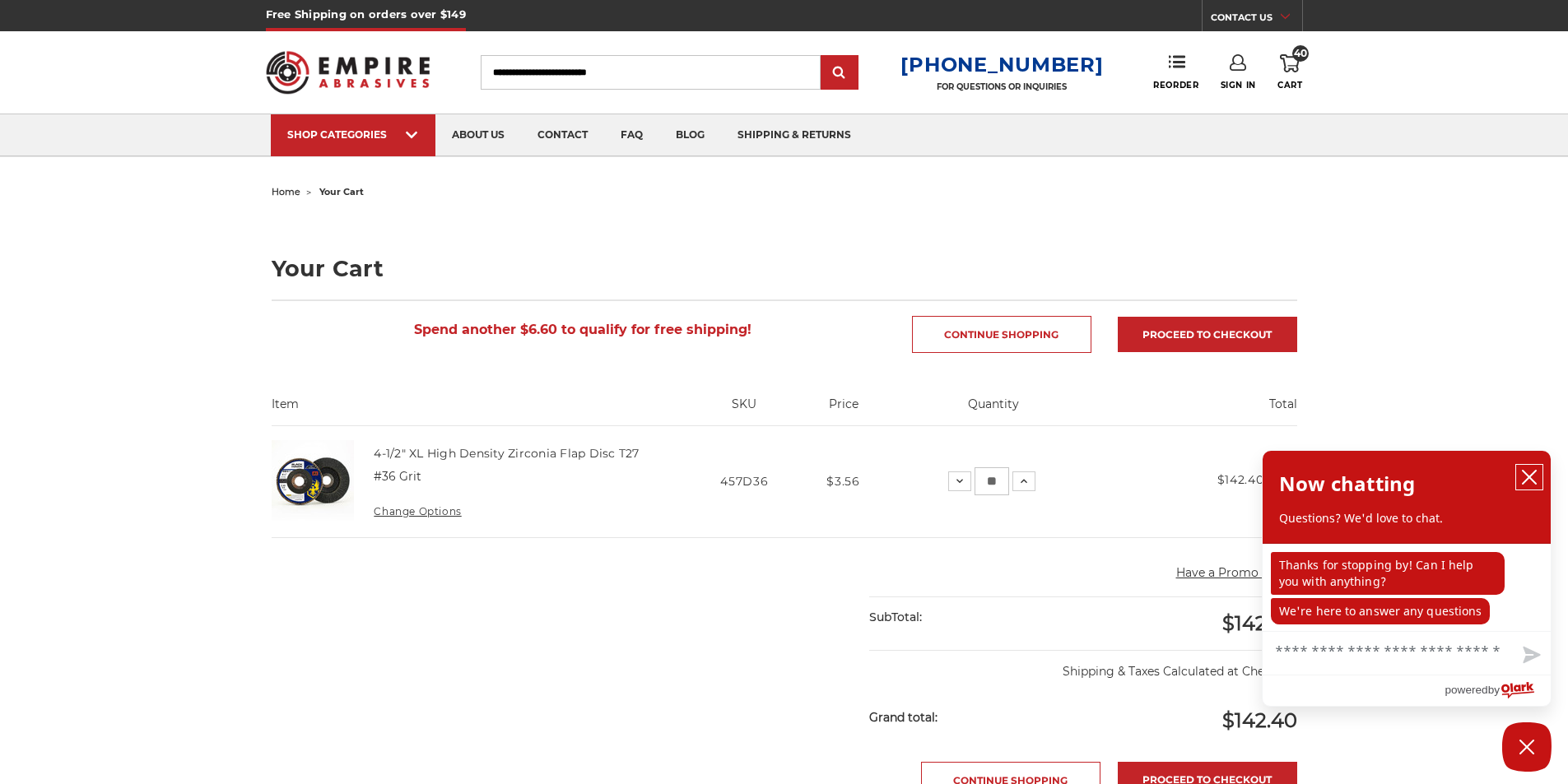
click at [1528, 472] on icon "close chatbox" at bounding box center [1529, 478] width 17 height 17
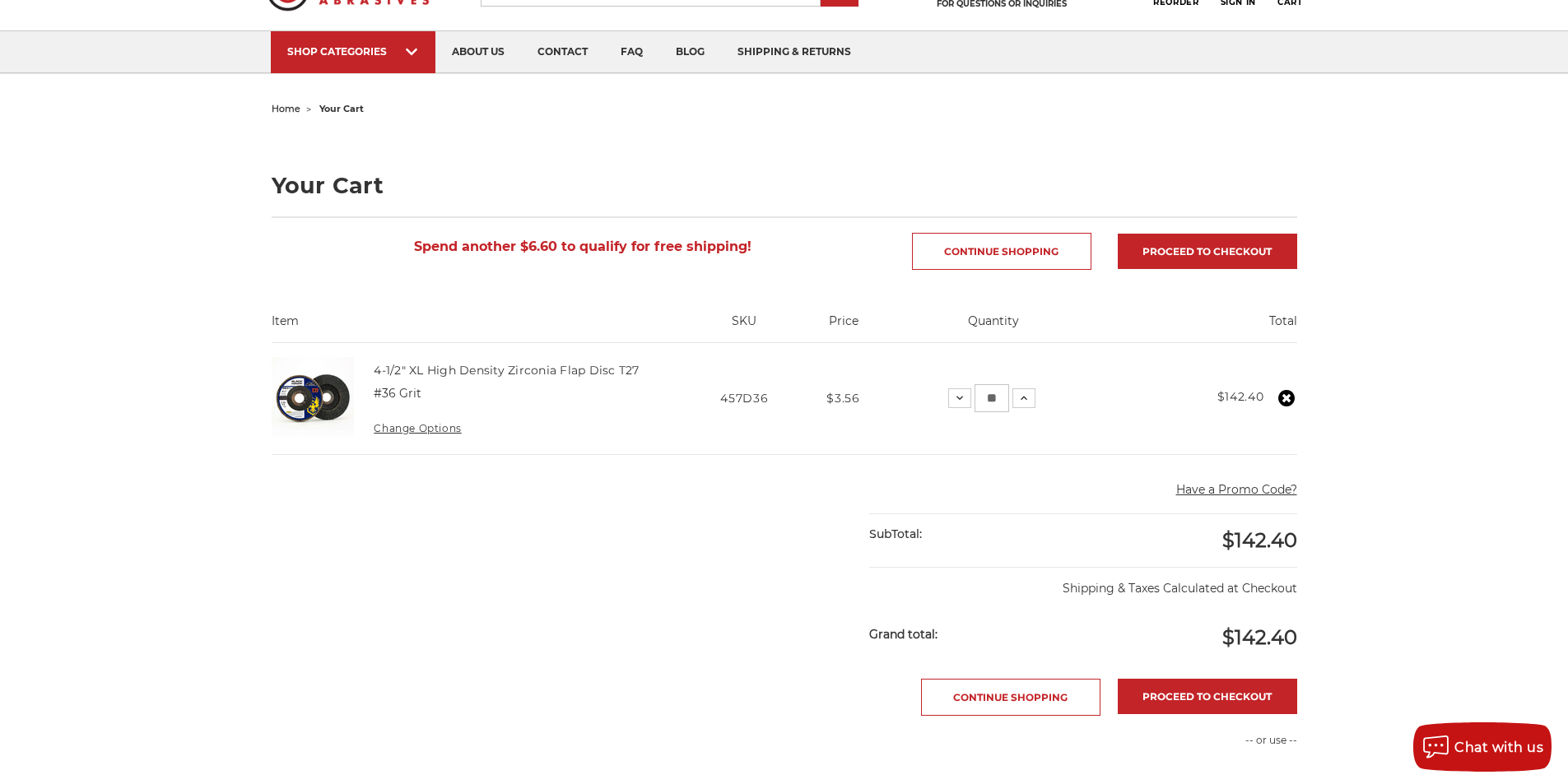
scroll to position [82, 0]
click at [1022, 400] on icon at bounding box center [1024, 399] width 13 height 13
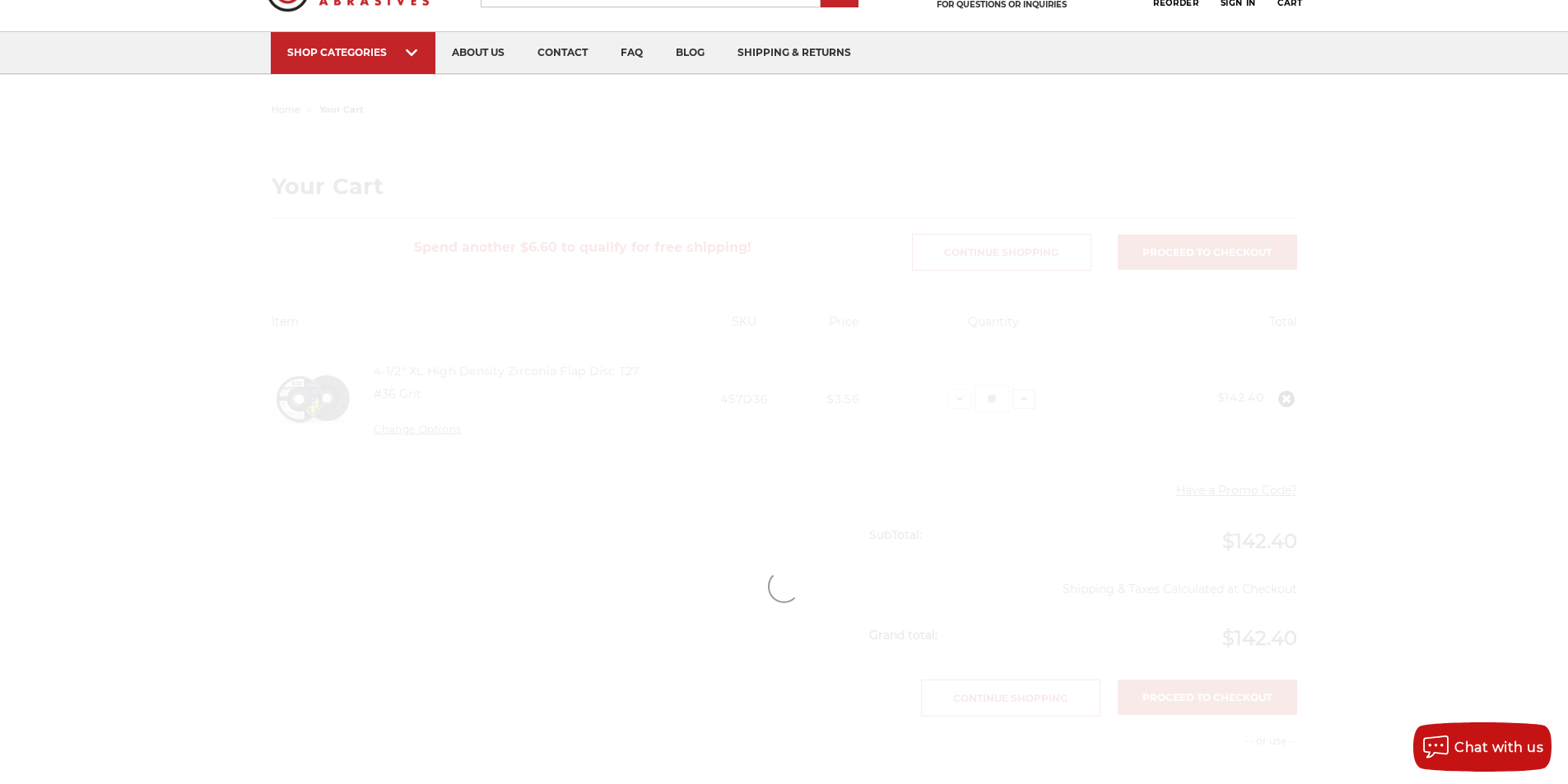
click at [1022, 400] on main "home your cart Your Cart Spend another $6.60 to qualify for free shipping! Cont…" at bounding box center [784, 586] width 1043 height 978
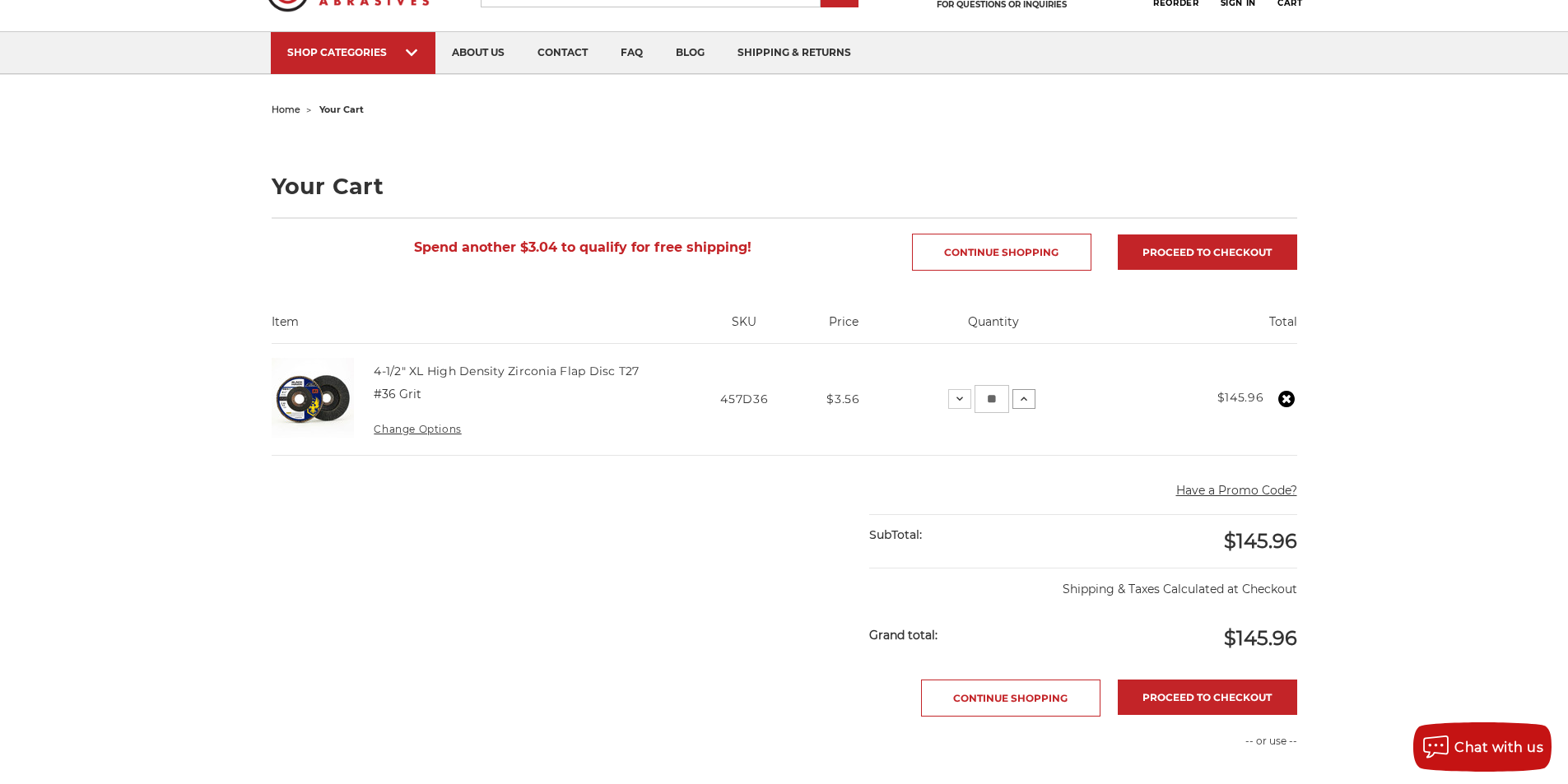
click at [1022, 400] on icon at bounding box center [1024, 399] width 13 height 13
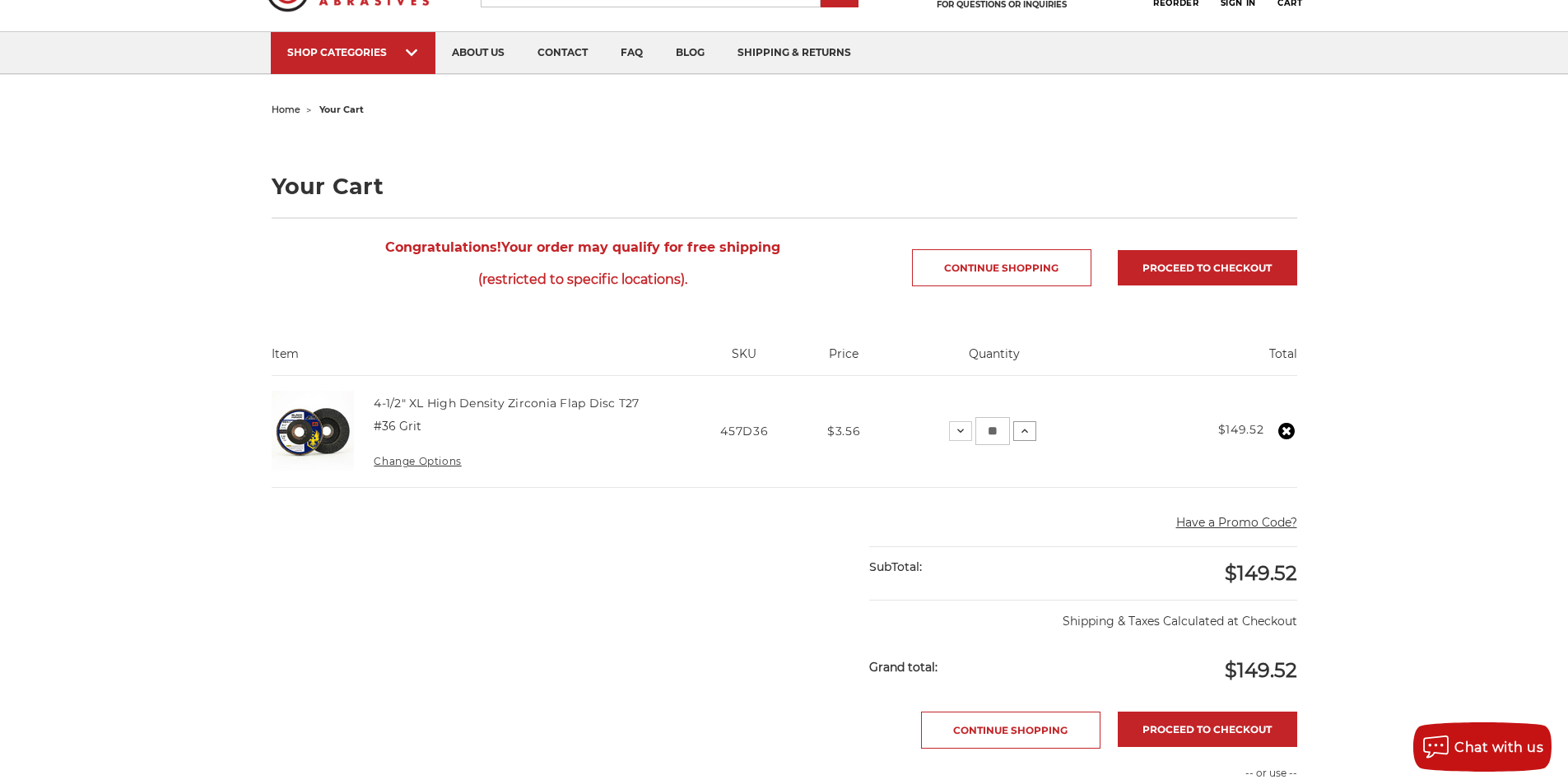
click at [1026, 429] on icon at bounding box center [1025, 431] width 13 height 13
click at [1026, 429] on icon at bounding box center [1024, 431] width 13 height 13
click at [1026, 429] on icon at bounding box center [1025, 431] width 13 height 13
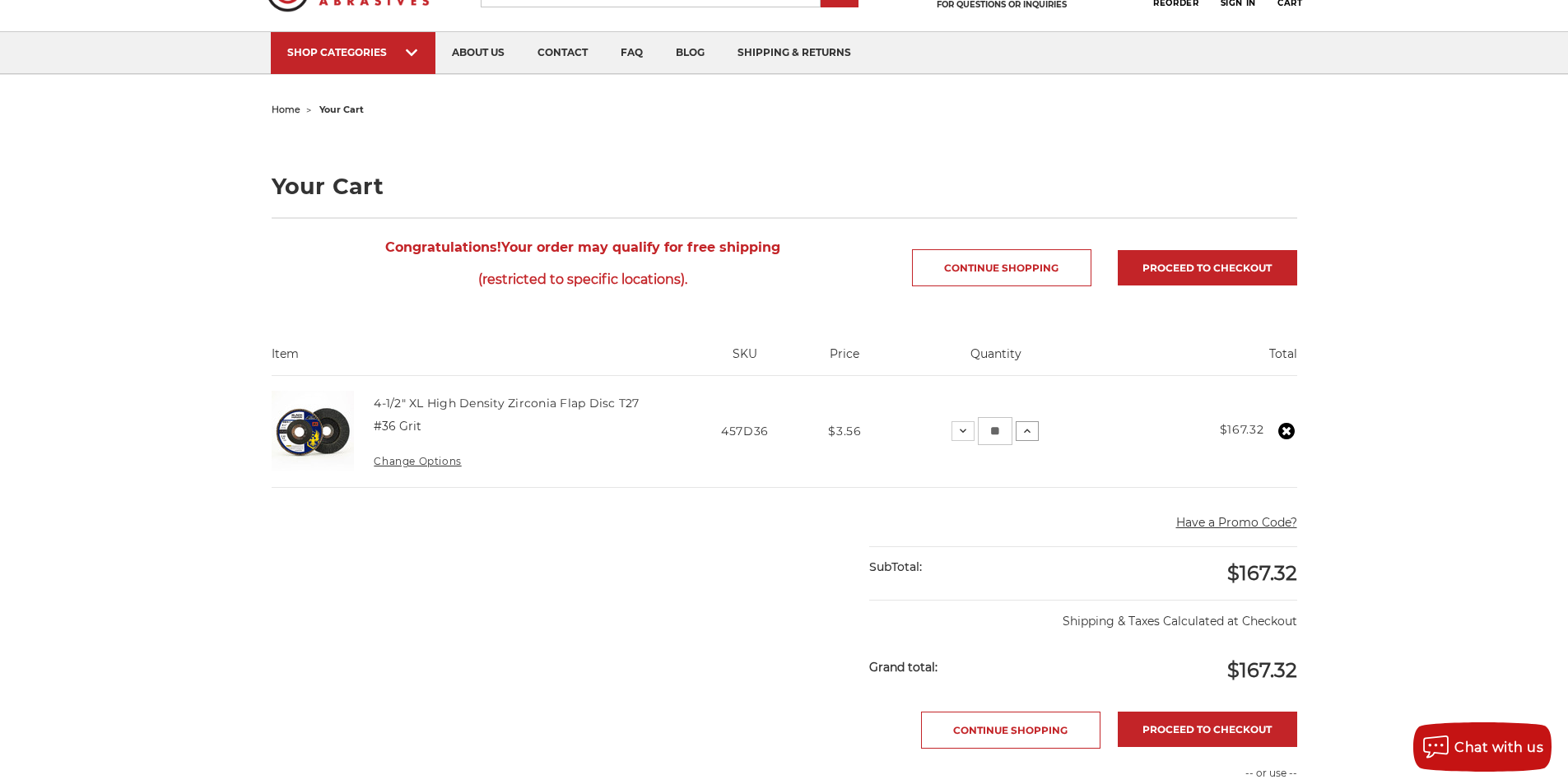
click at [1026, 429] on icon at bounding box center [1027, 431] width 13 height 13
click at [1026, 429] on icon at bounding box center [1024, 431] width 13 height 13
click at [1026, 429] on icon at bounding box center [1025, 431] width 13 height 13
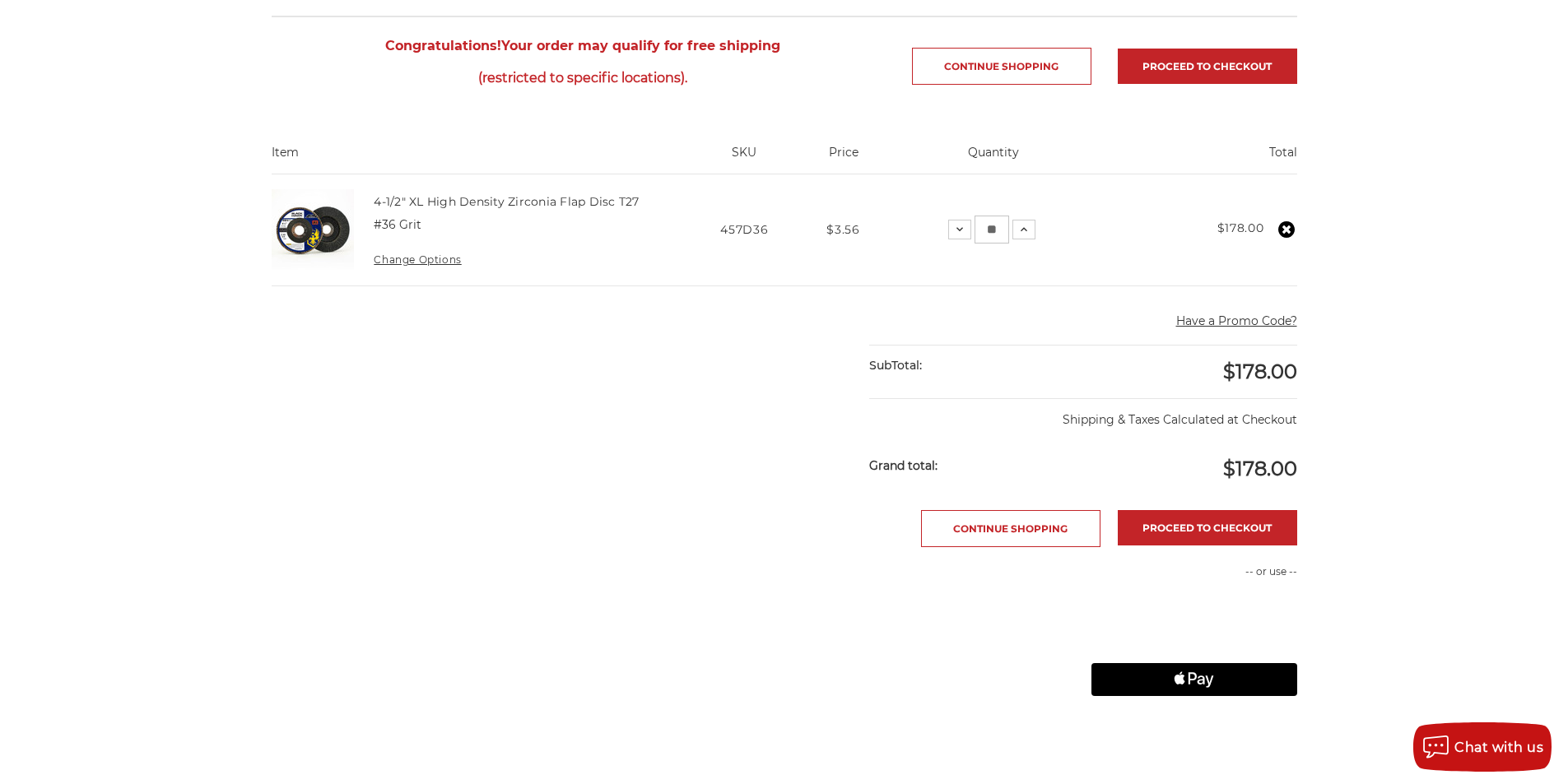
scroll to position [247, 0]
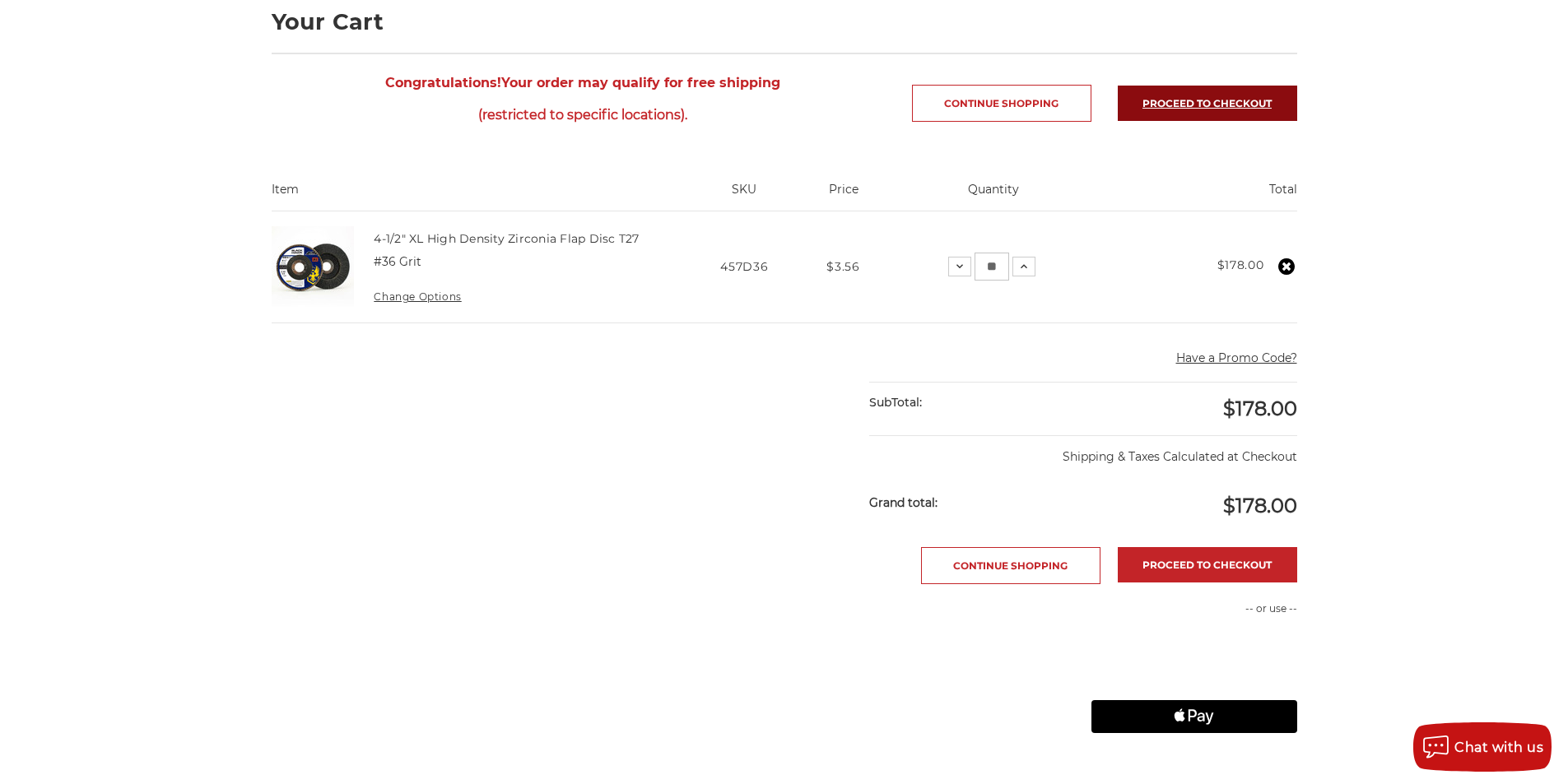
click at [1228, 105] on link "Proceed to checkout" at bounding box center [1207, 103] width 179 height 36
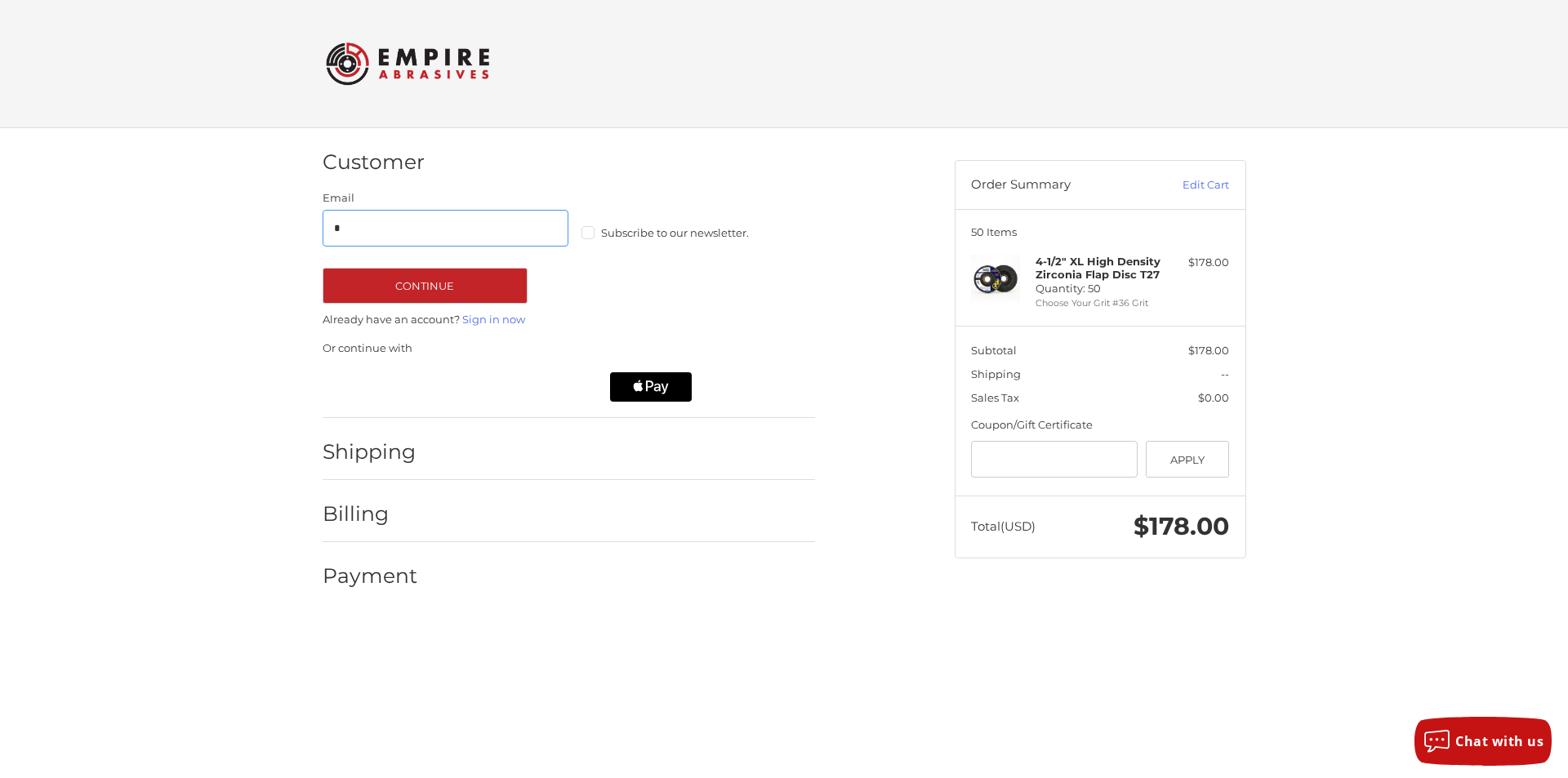
type input "**********"
click at [500, 284] on button "Continue" at bounding box center [425, 286] width 205 height 36
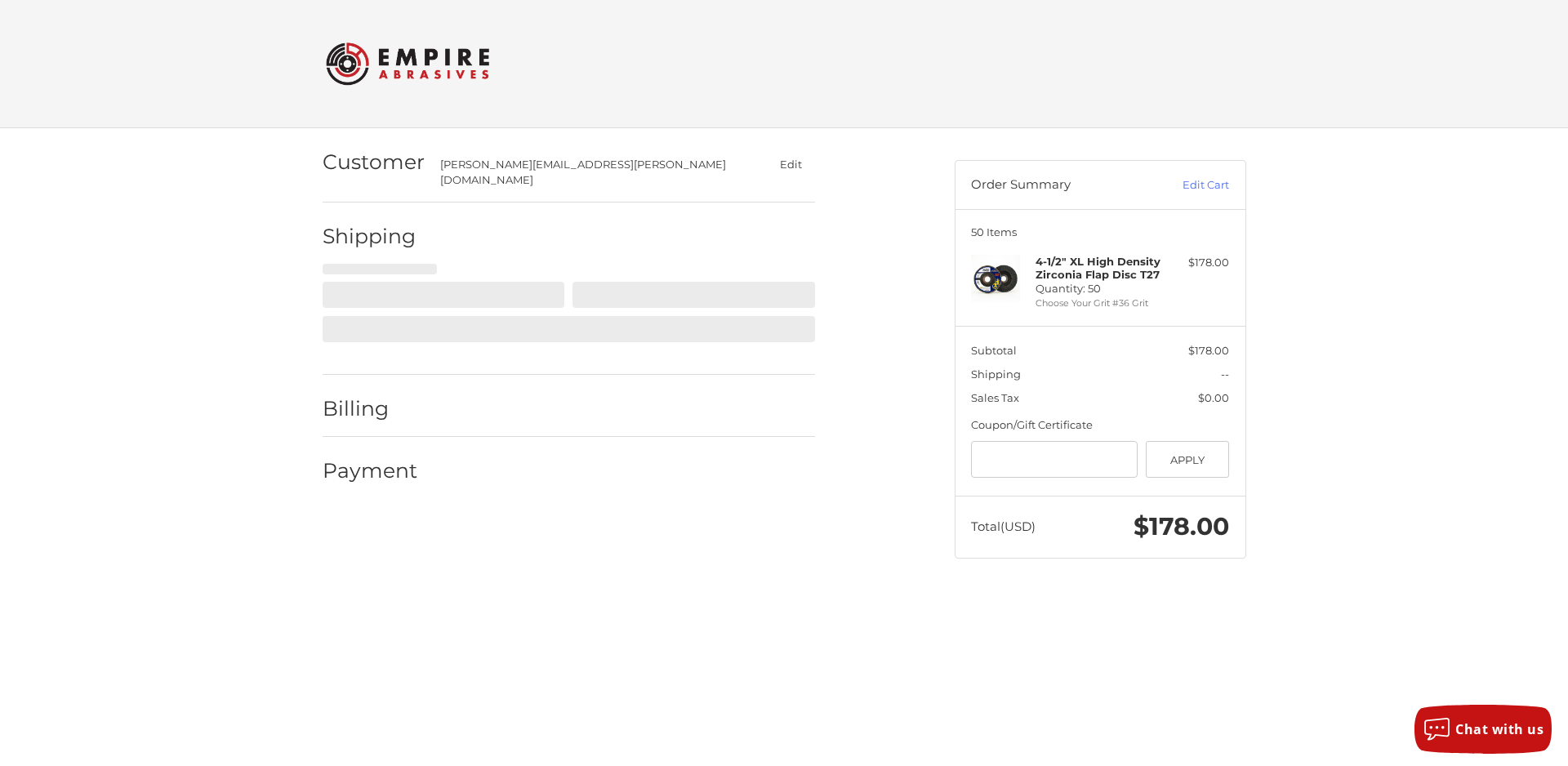
select select "**"
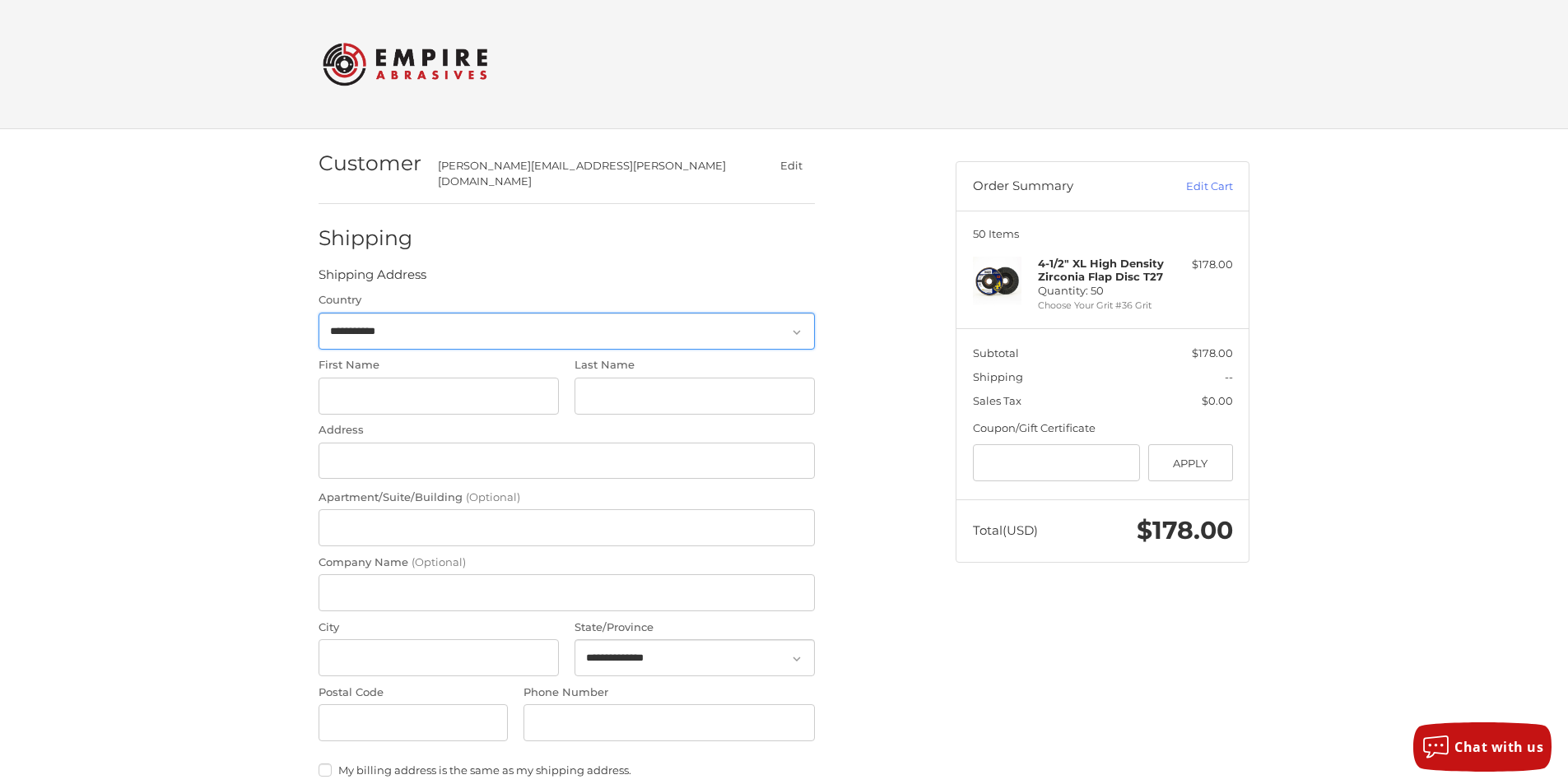
scroll to position [36, 0]
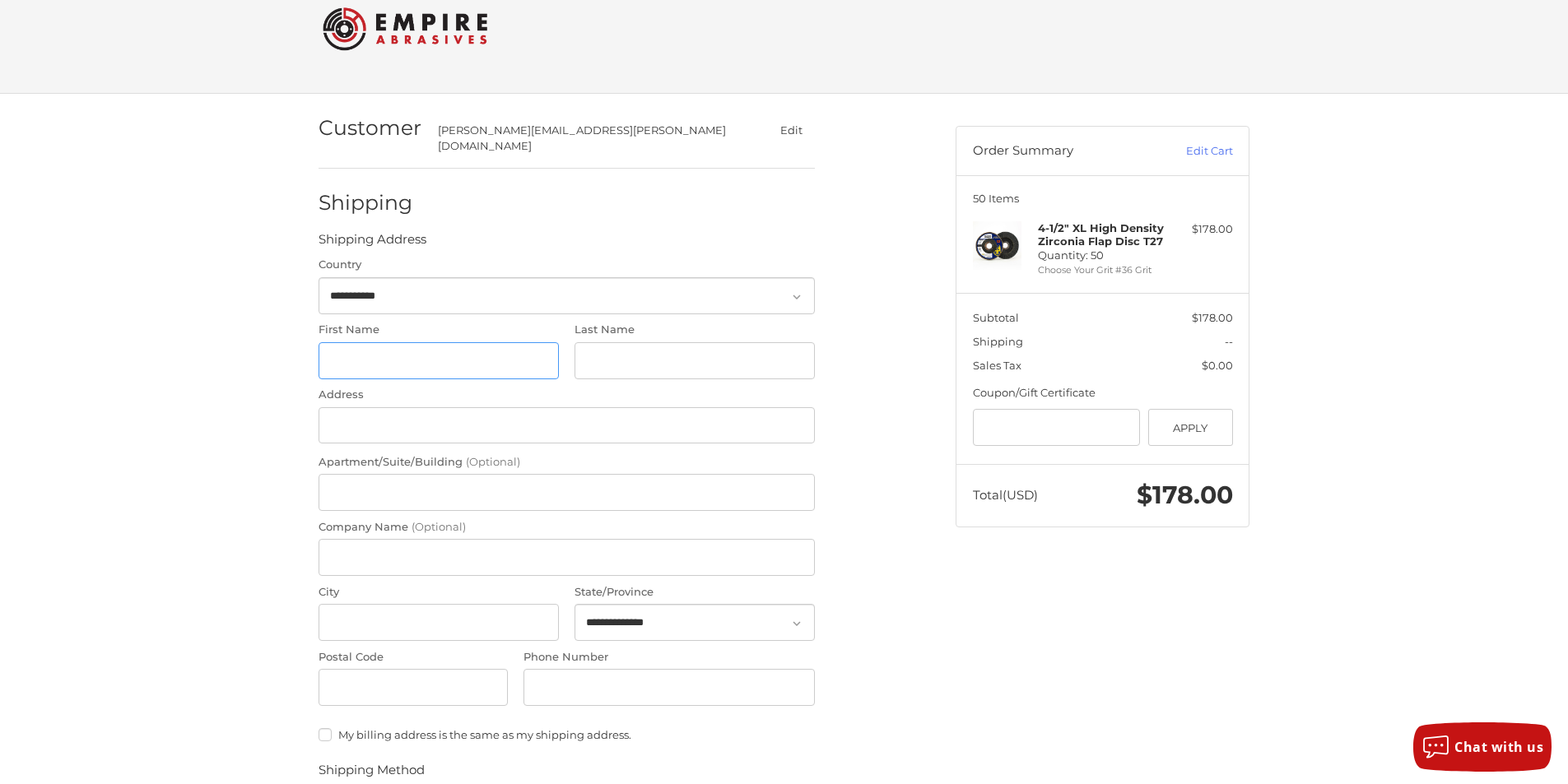
click at [365, 345] on input "First Name" at bounding box center [438, 360] width 240 height 37
type input "****"
type input "******"
type input "**********"
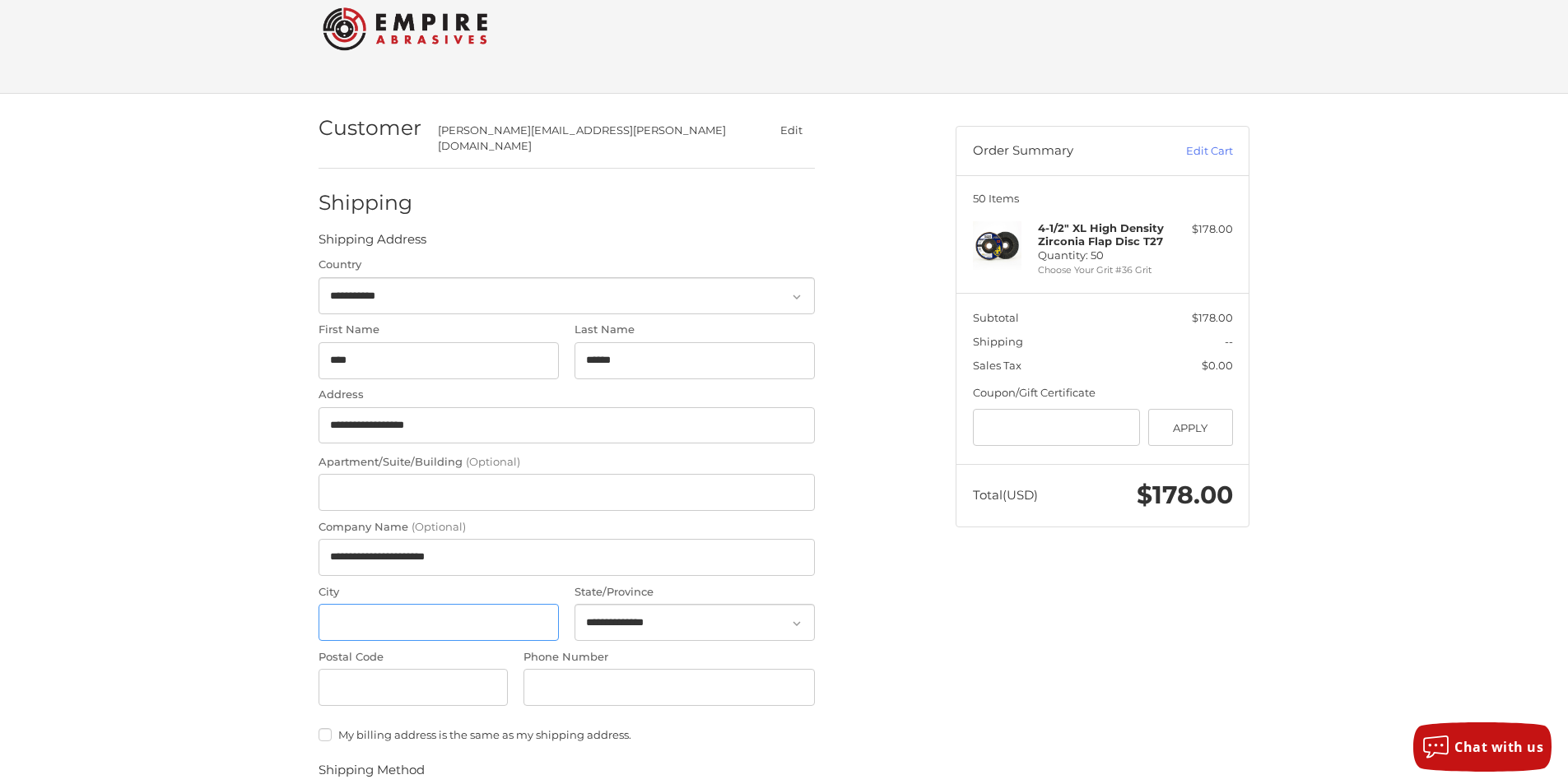
type input "******"
select select "**"
type input "*****"
type input "**********"
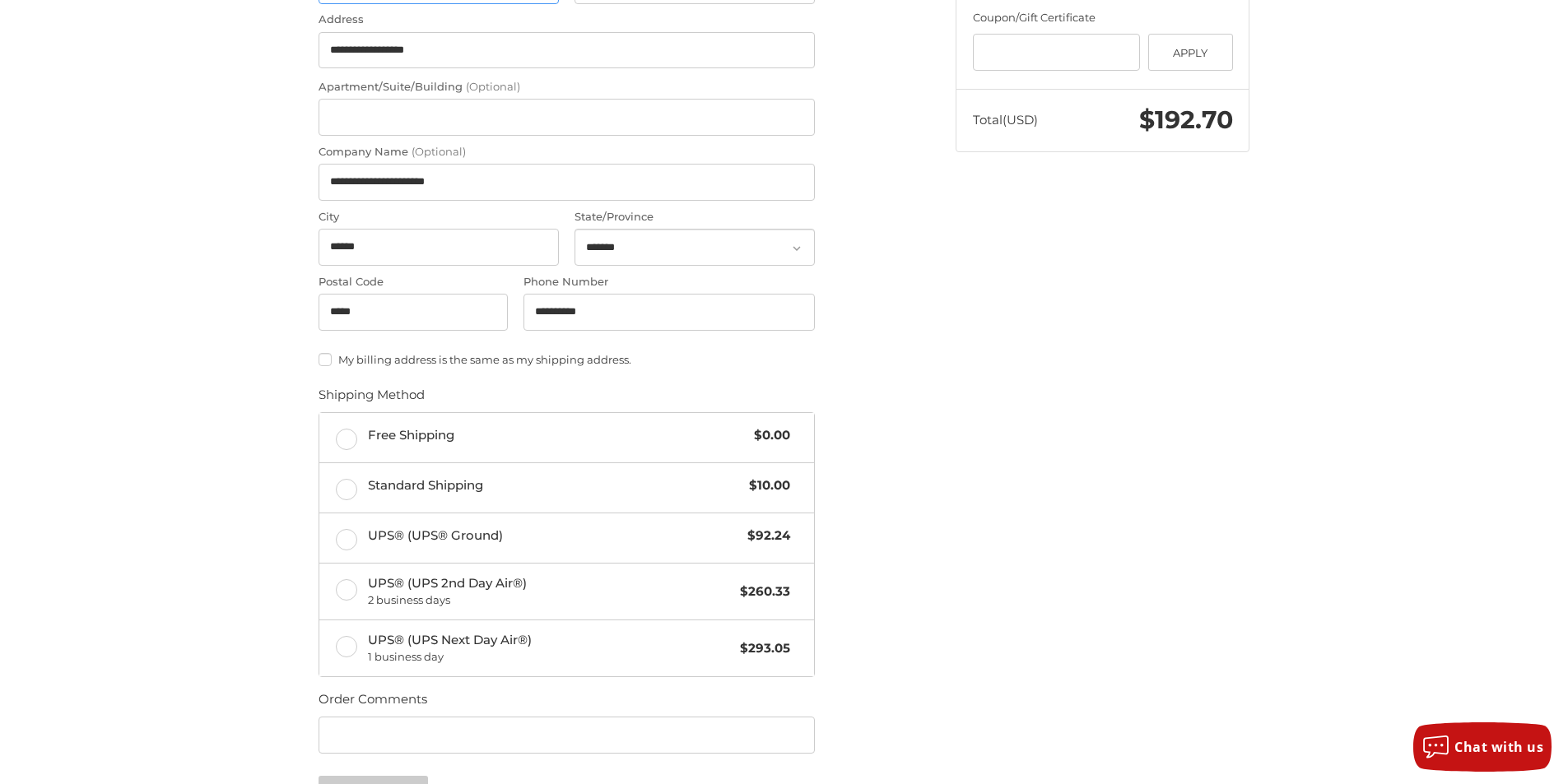
scroll to position [447, 0]
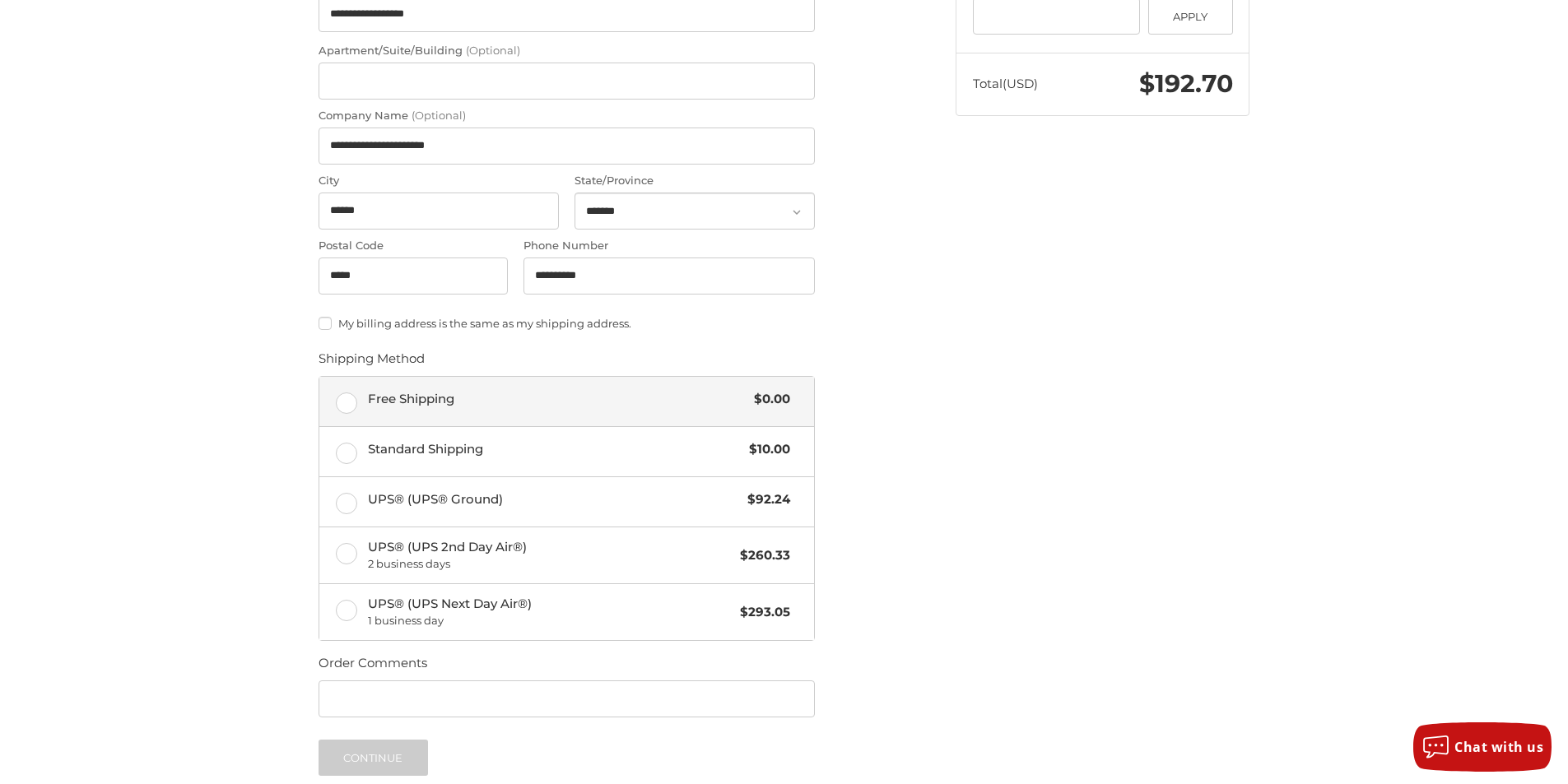
click at [349, 394] on label "Free Shipping $0.00" at bounding box center [566, 401] width 494 height 49
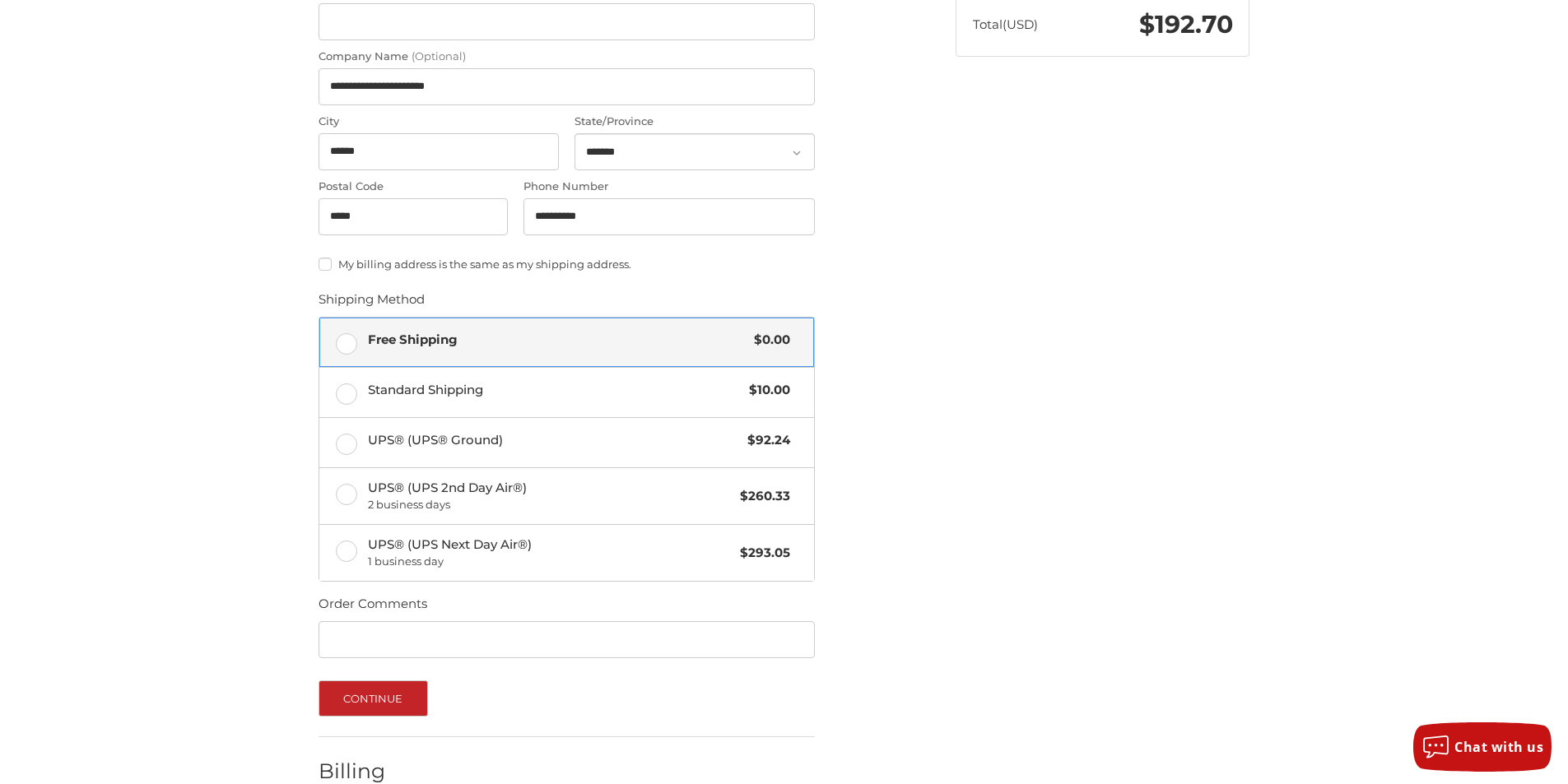
scroll to position [588, 0]
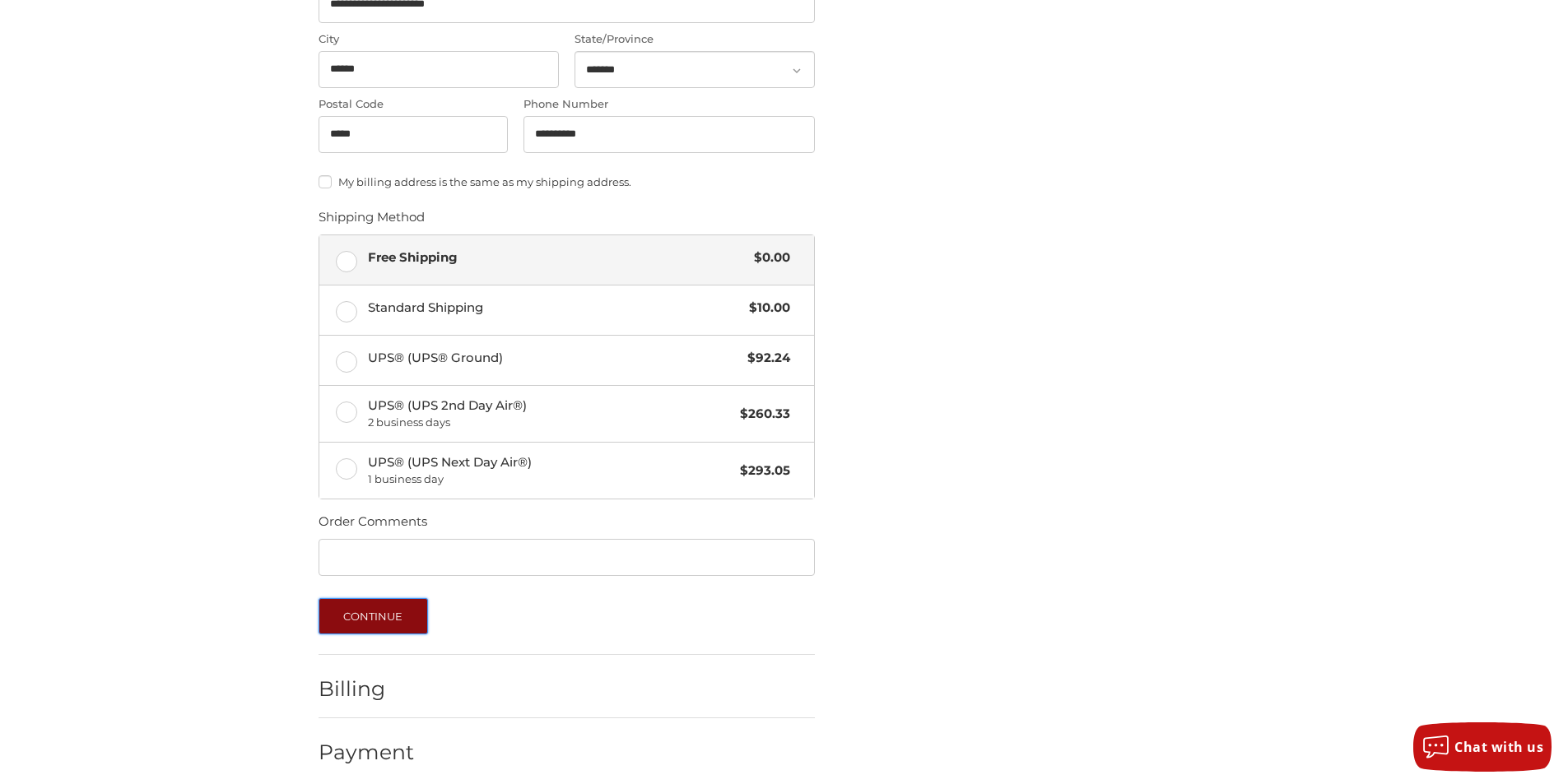
click at [381, 610] on button "Continue" at bounding box center [373, 616] width 110 height 37
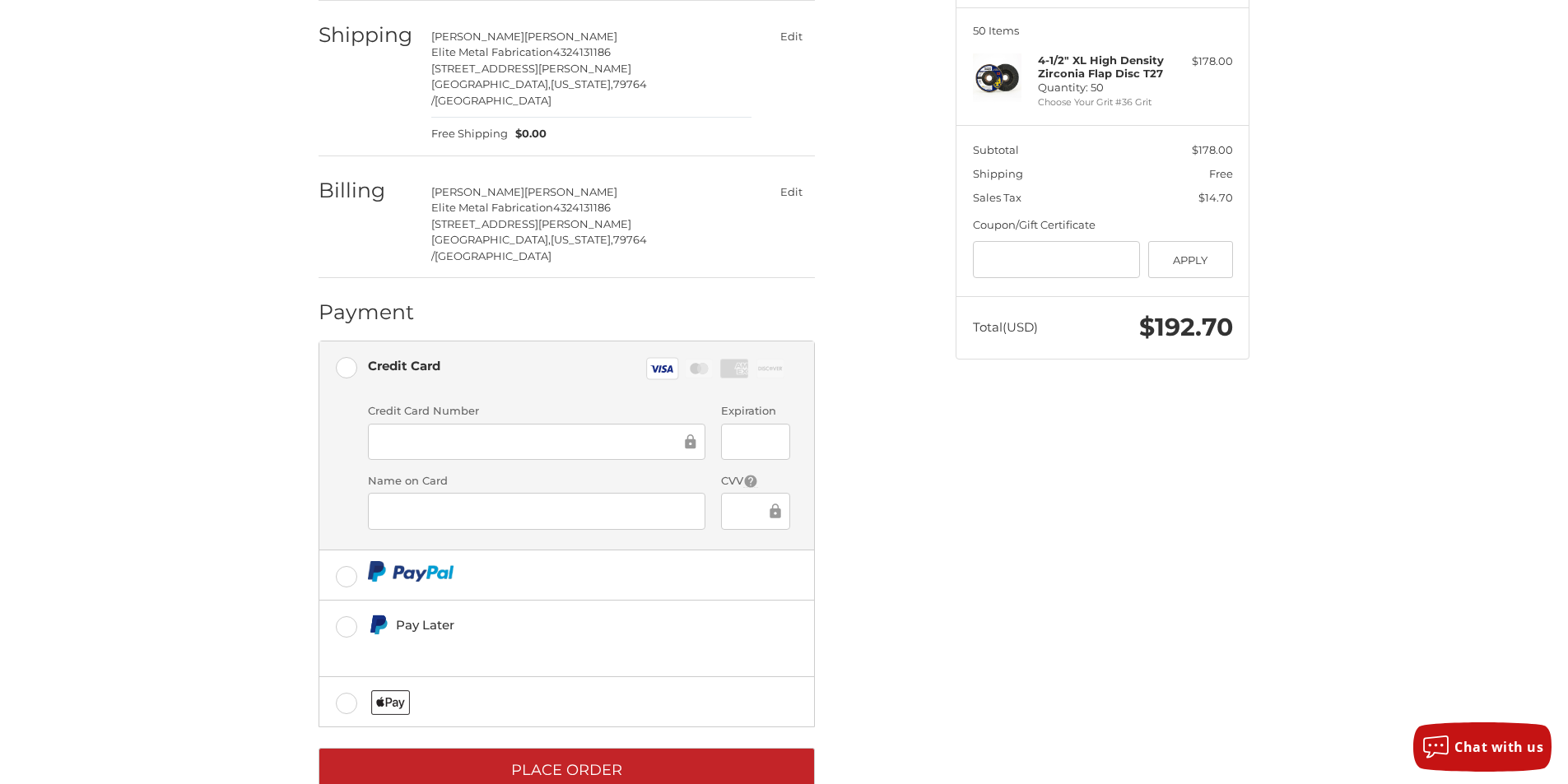
scroll to position [204, 0]
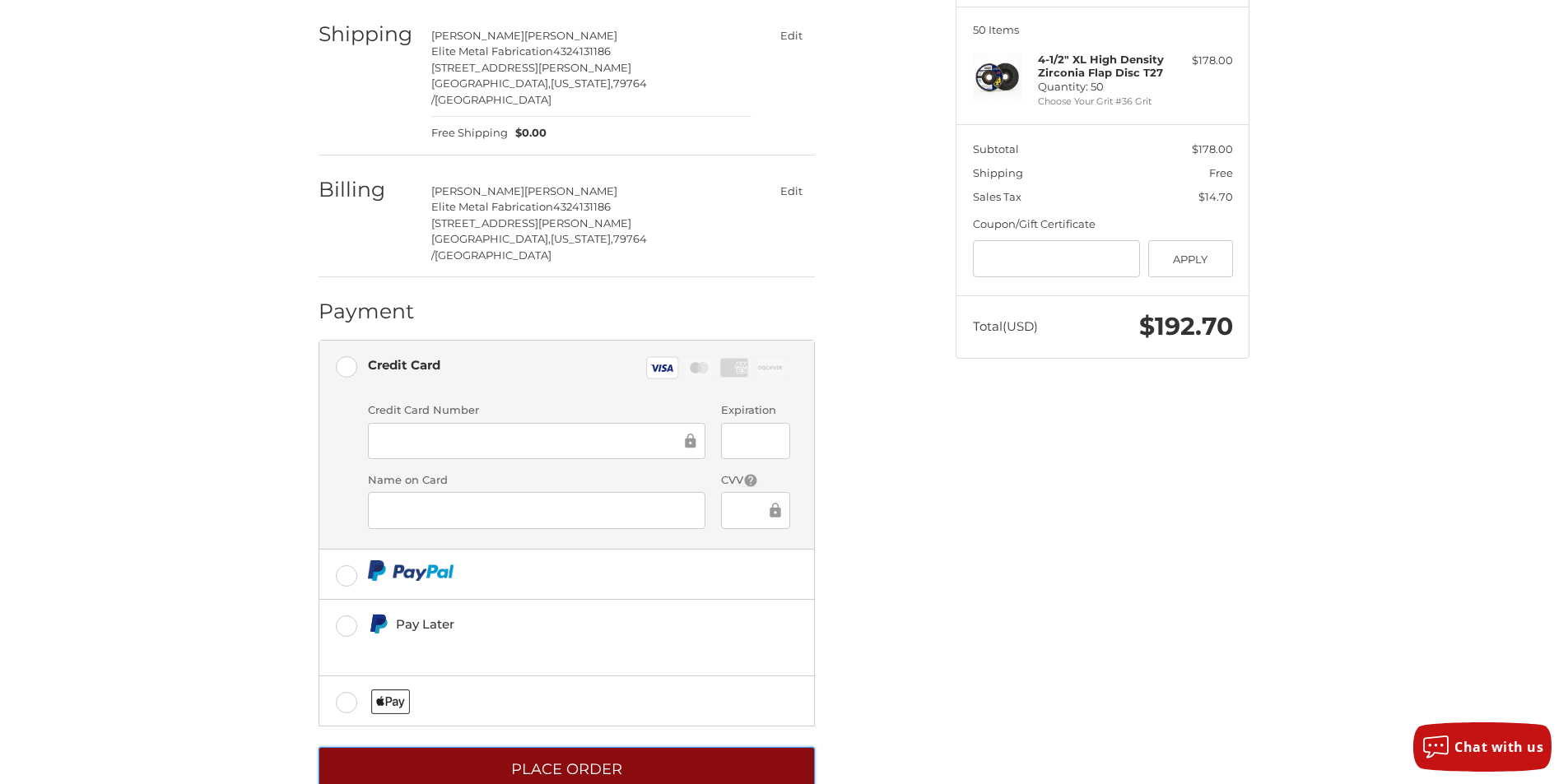
click at [604, 747] on button "Place Order" at bounding box center [566, 769] width 496 height 45
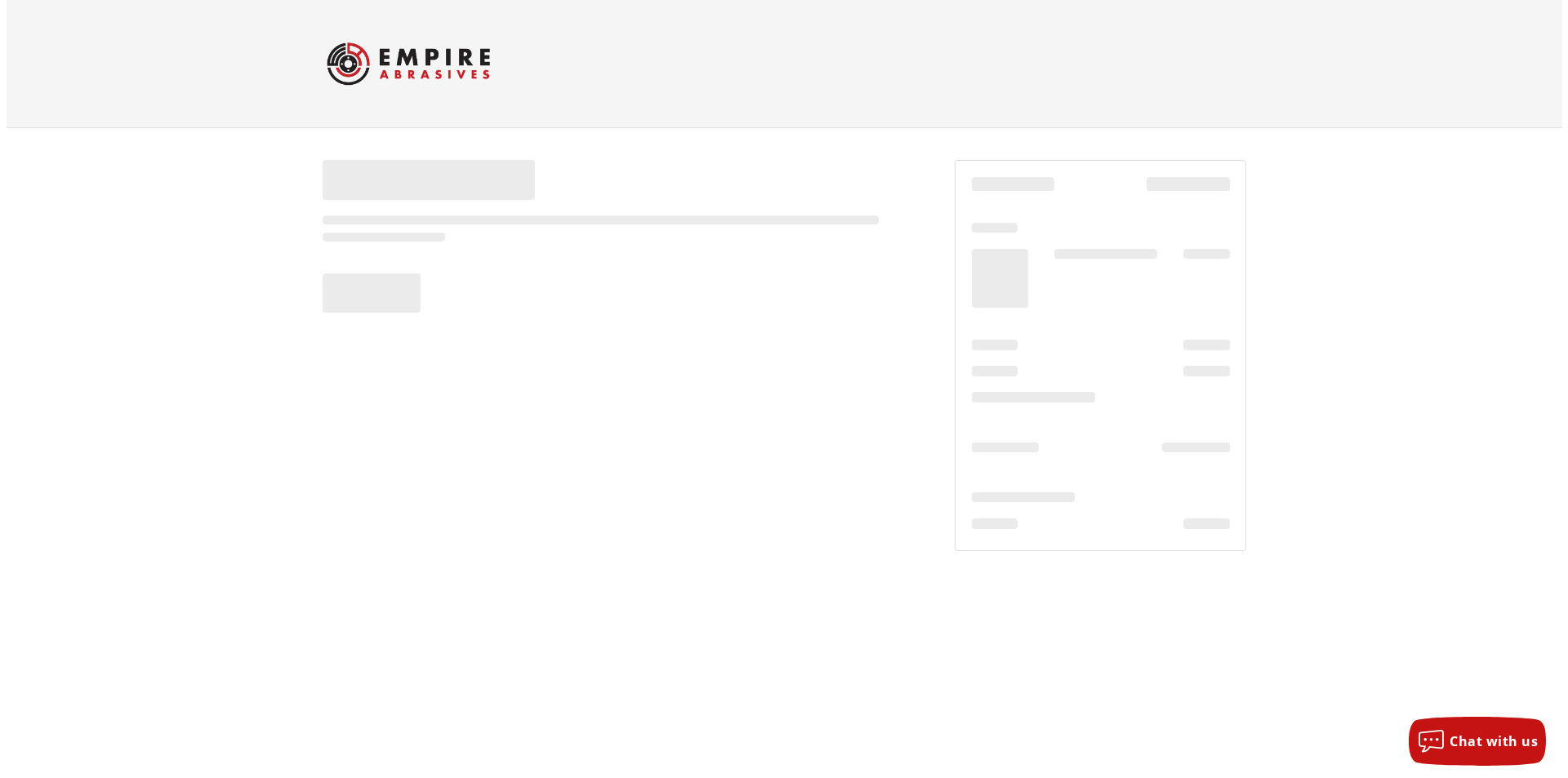
scroll to position [0, 0]
